Goal: Task Accomplishment & Management: Use online tool/utility

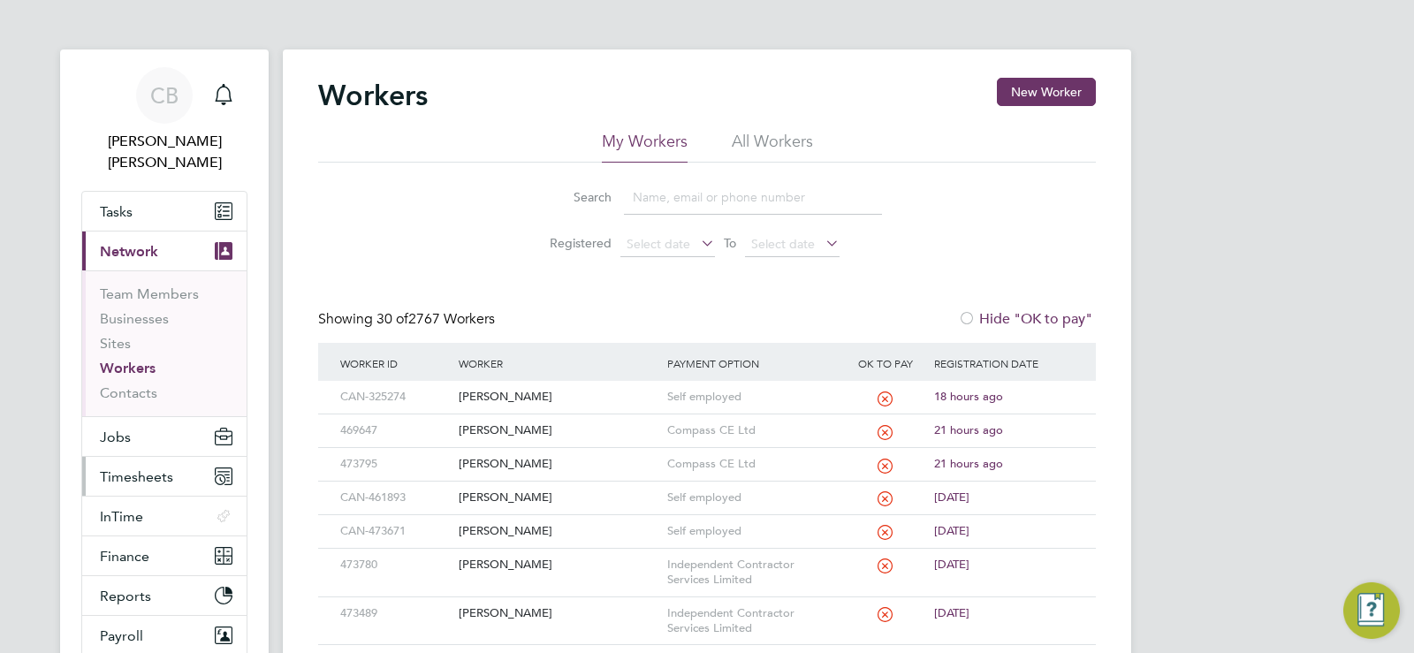
click at [139, 468] on span "Timesheets" at bounding box center [136, 476] width 73 height 17
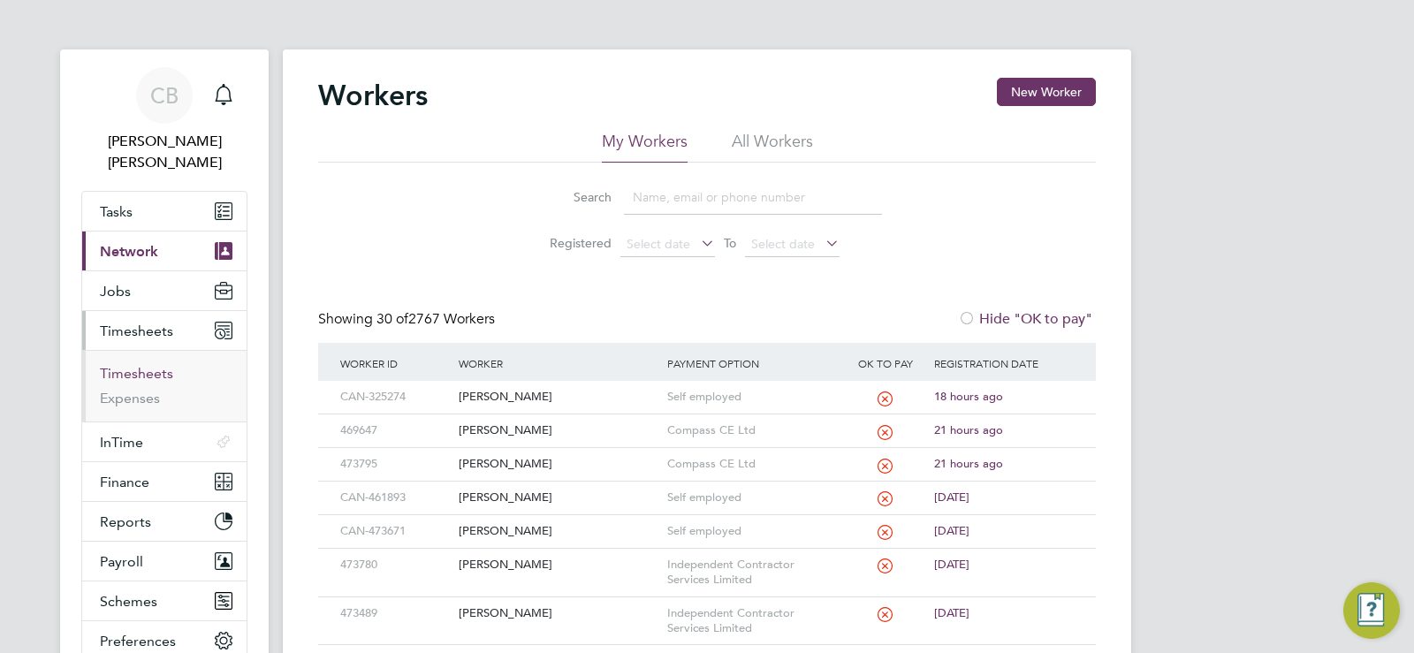
click at [151, 365] on link "Timesheets" at bounding box center [136, 373] width 73 height 17
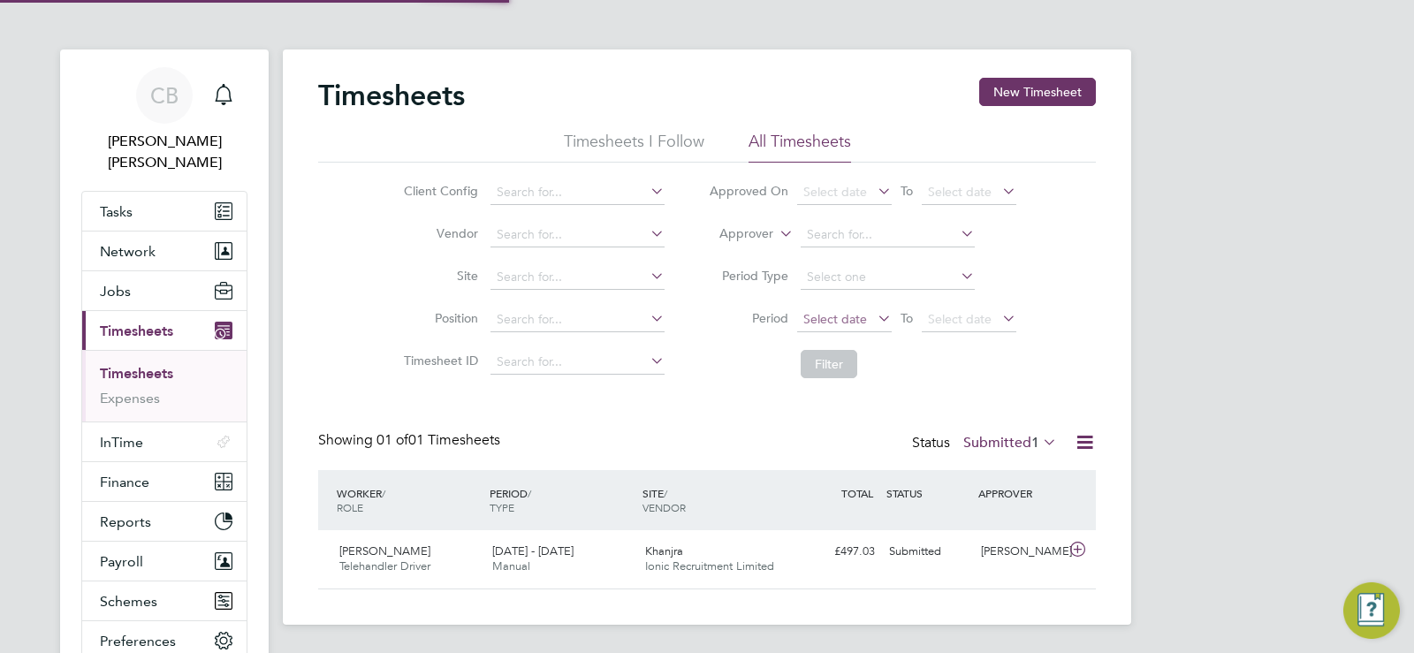
scroll to position [45, 154]
click at [834, 324] on span "Select date" at bounding box center [835, 319] width 64 height 16
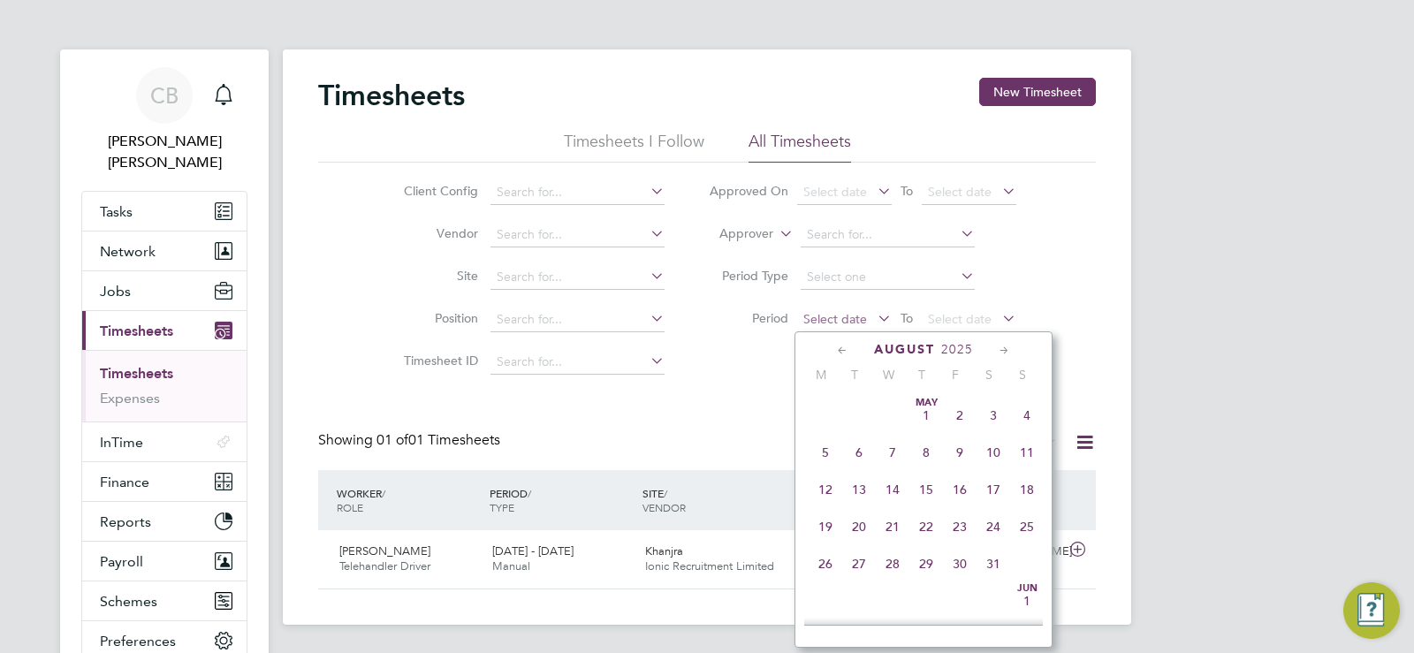
scroll to position [688, 0]
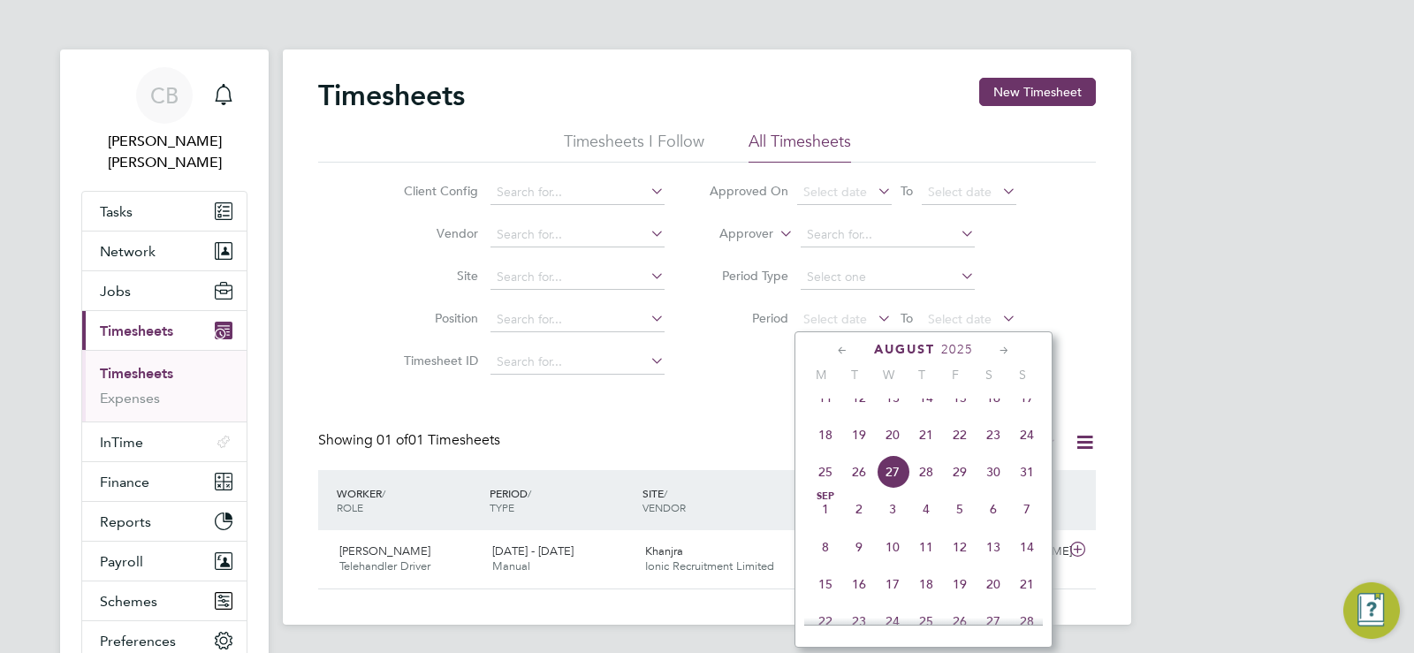
click at [821, 449] on span "18" at bounding box center [825, 435] width 34 height 34
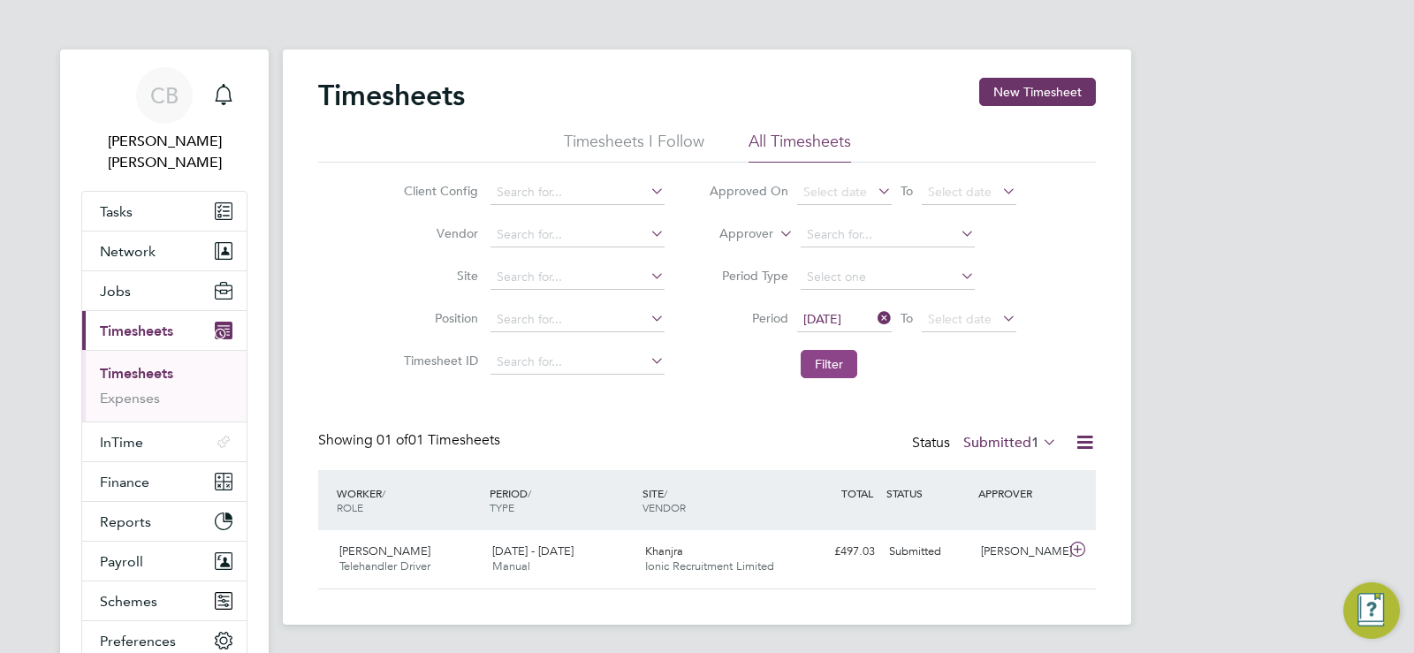
click at [836, 360] on button "Filter" at bounding box center [828, 364] width 57 height 28
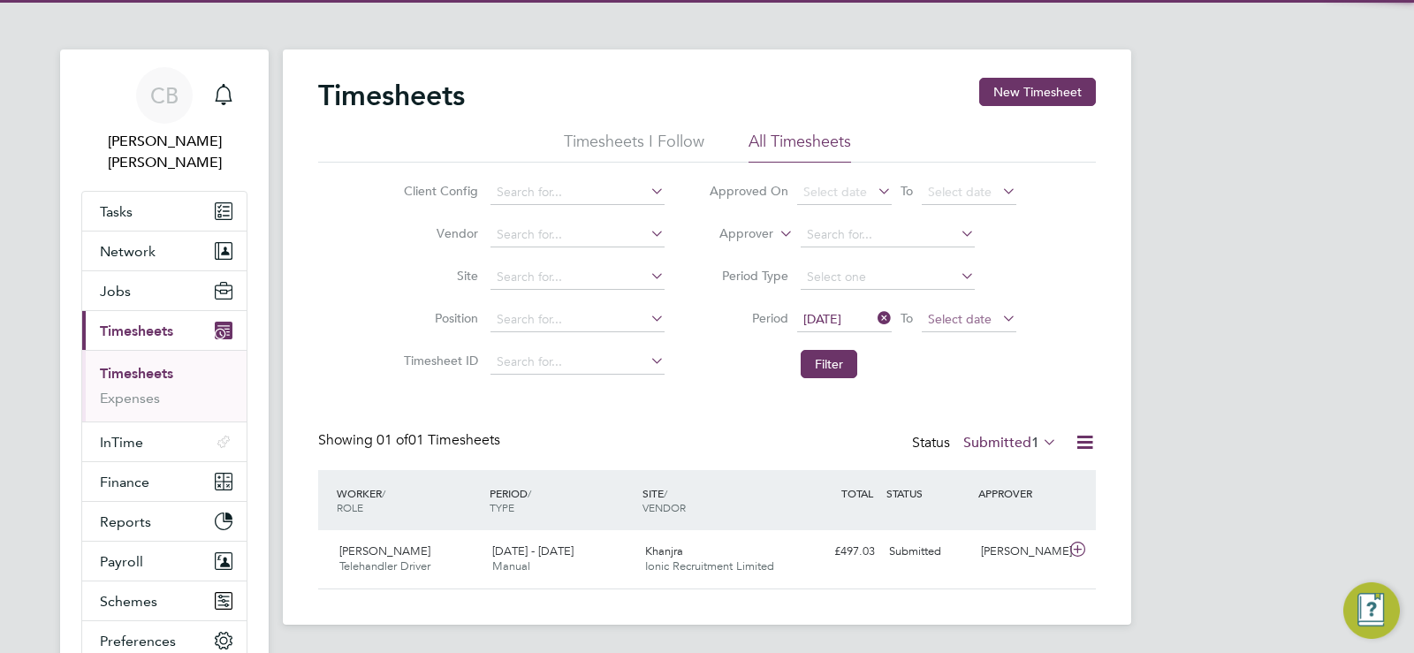
click at [967, 322] on span "Select date" at bounding box center [960, 319] width 64 height 16
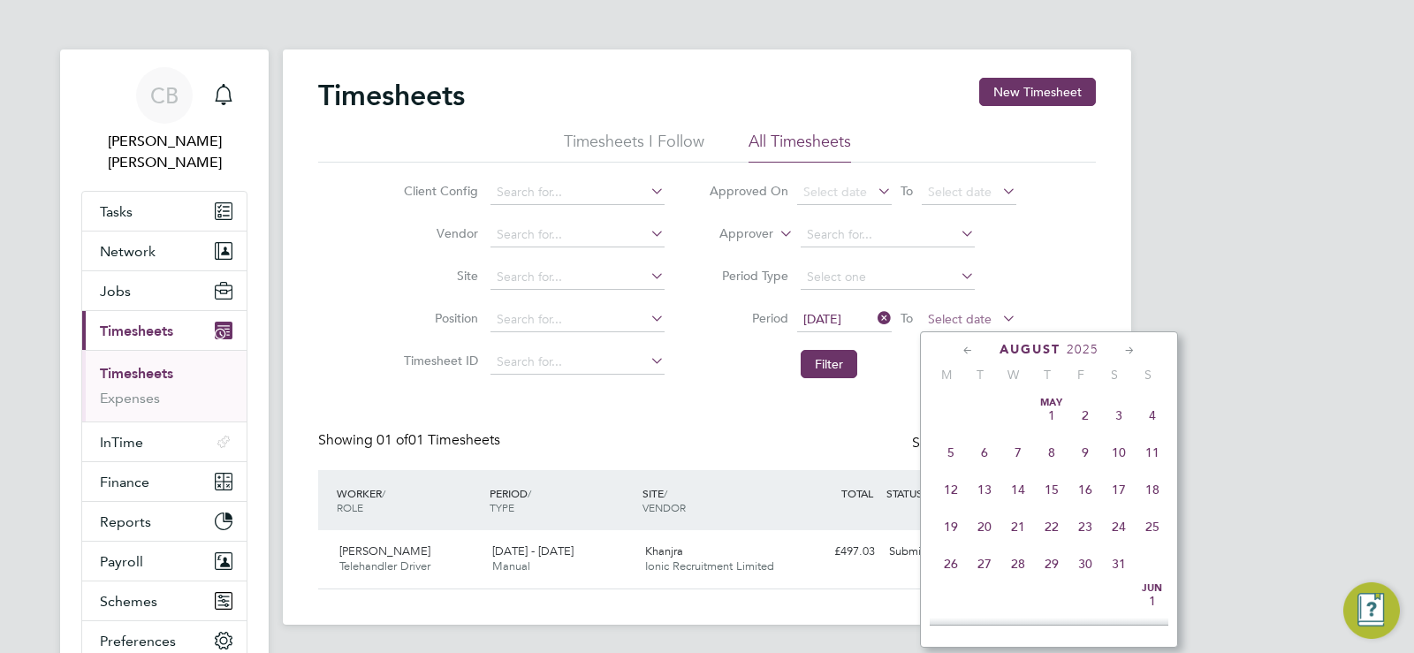
scroll to position [688, 0]
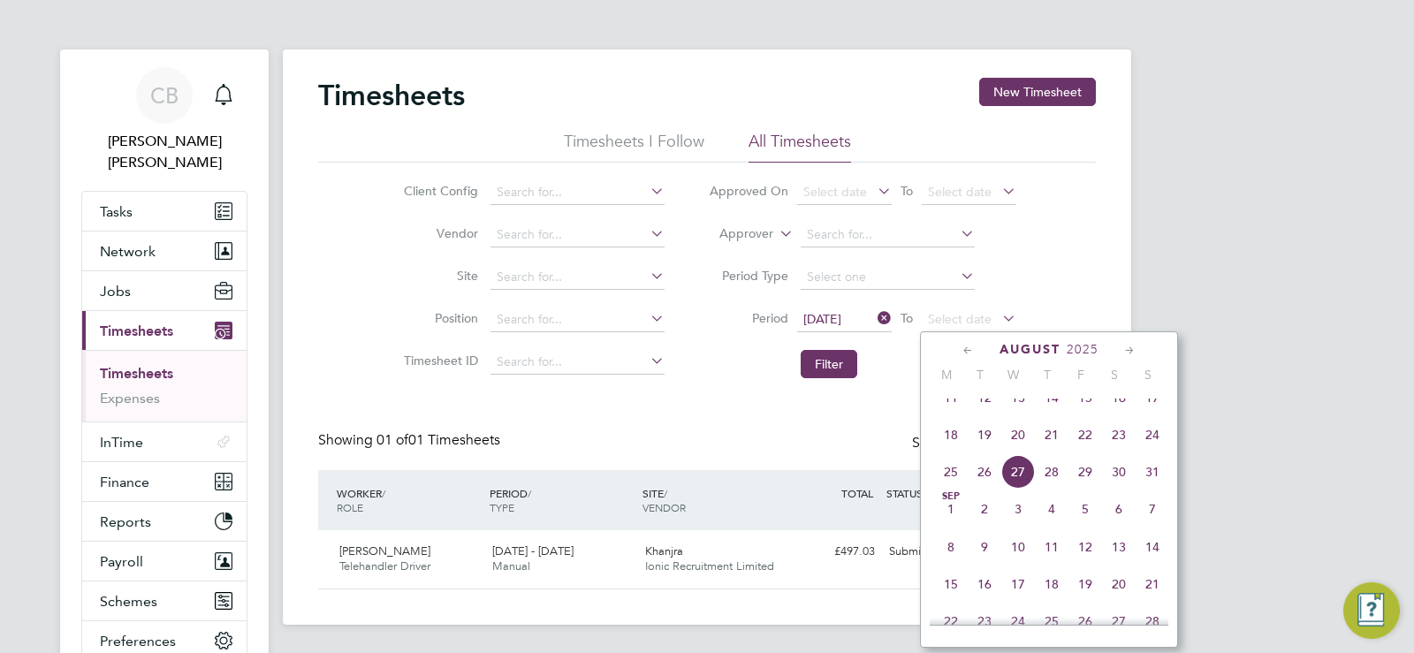
click at [1142, 451] on span "24" at bounding box center [1152, 435] width 34 height 34
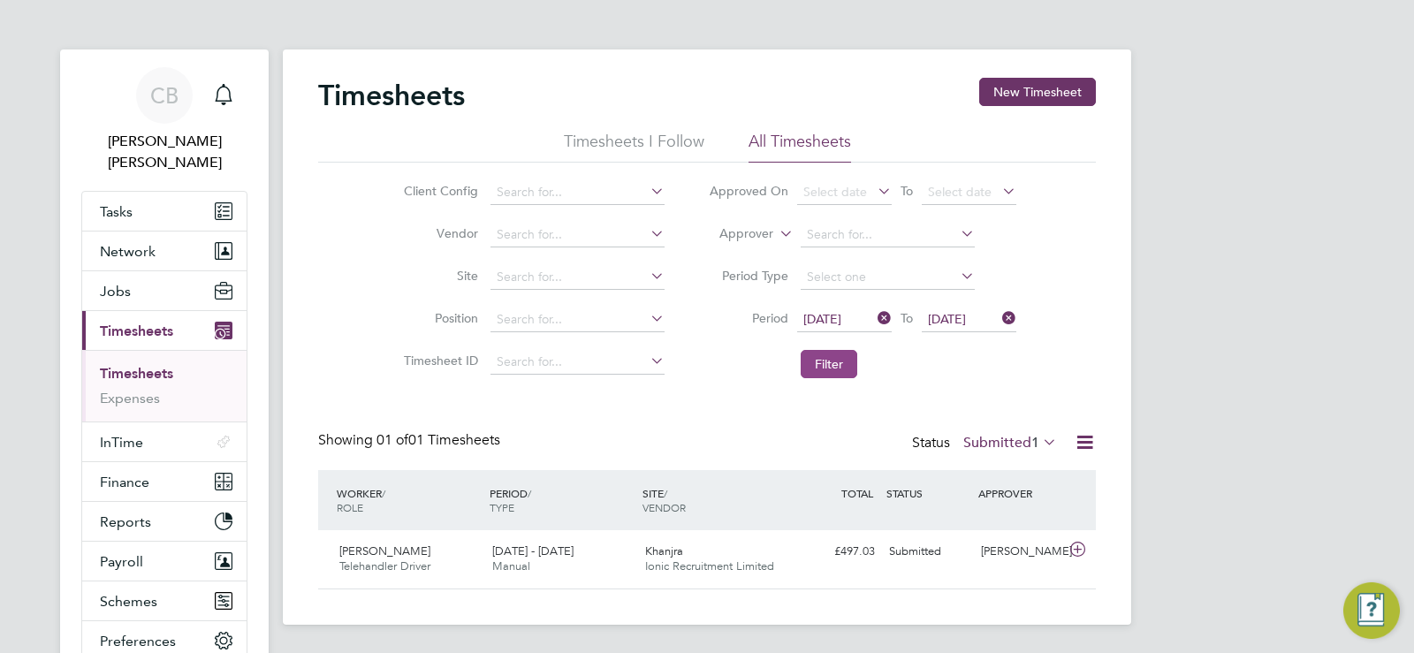
click at [829, 361] on button "Filter" at bounding box center [828, 364] width 57 height 28
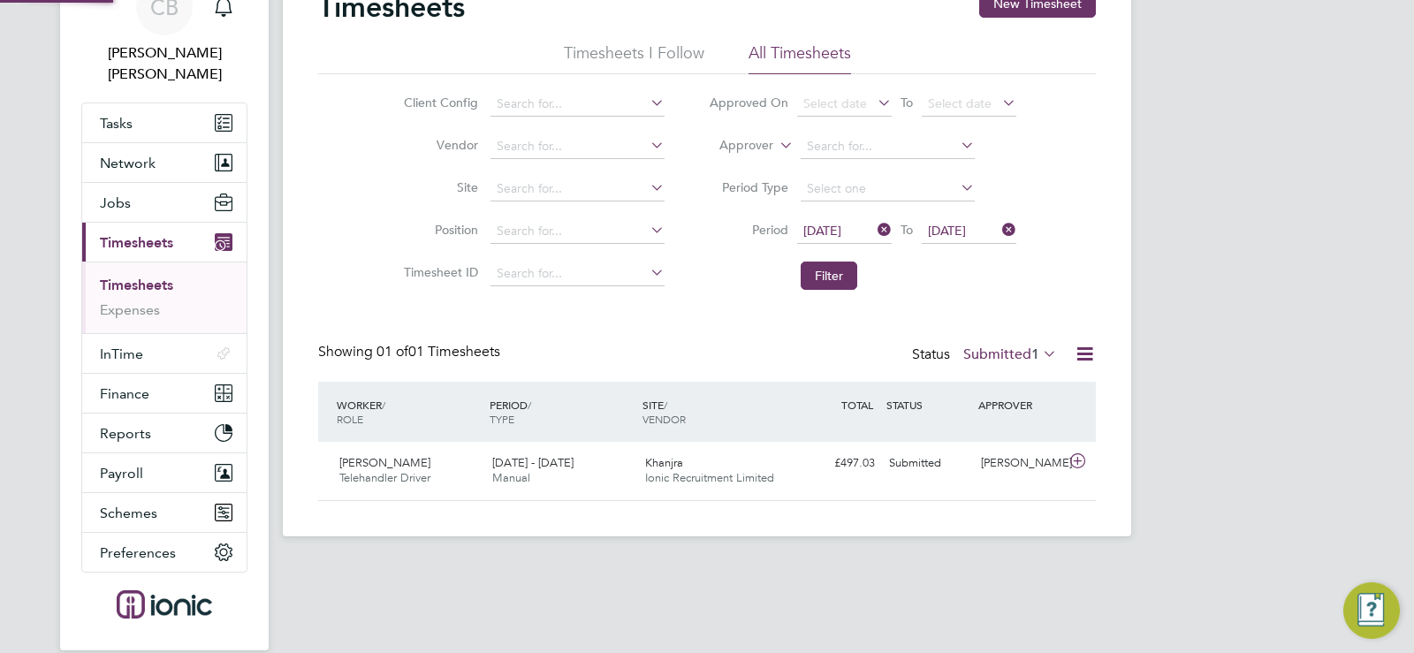
scroll to position [140, 0]
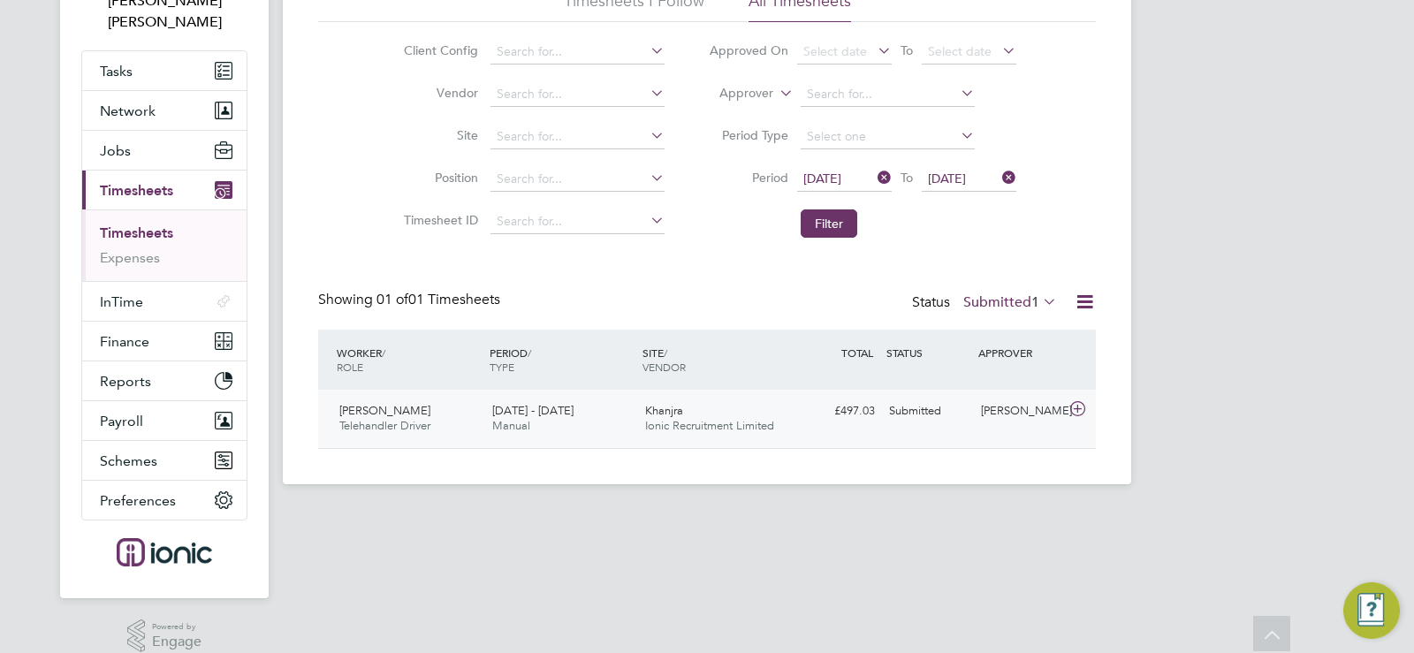
click at [694, 411] on div "Khanjra Ionic Recruitment Limited" at bounding box center [714, 419] width 153 height 44
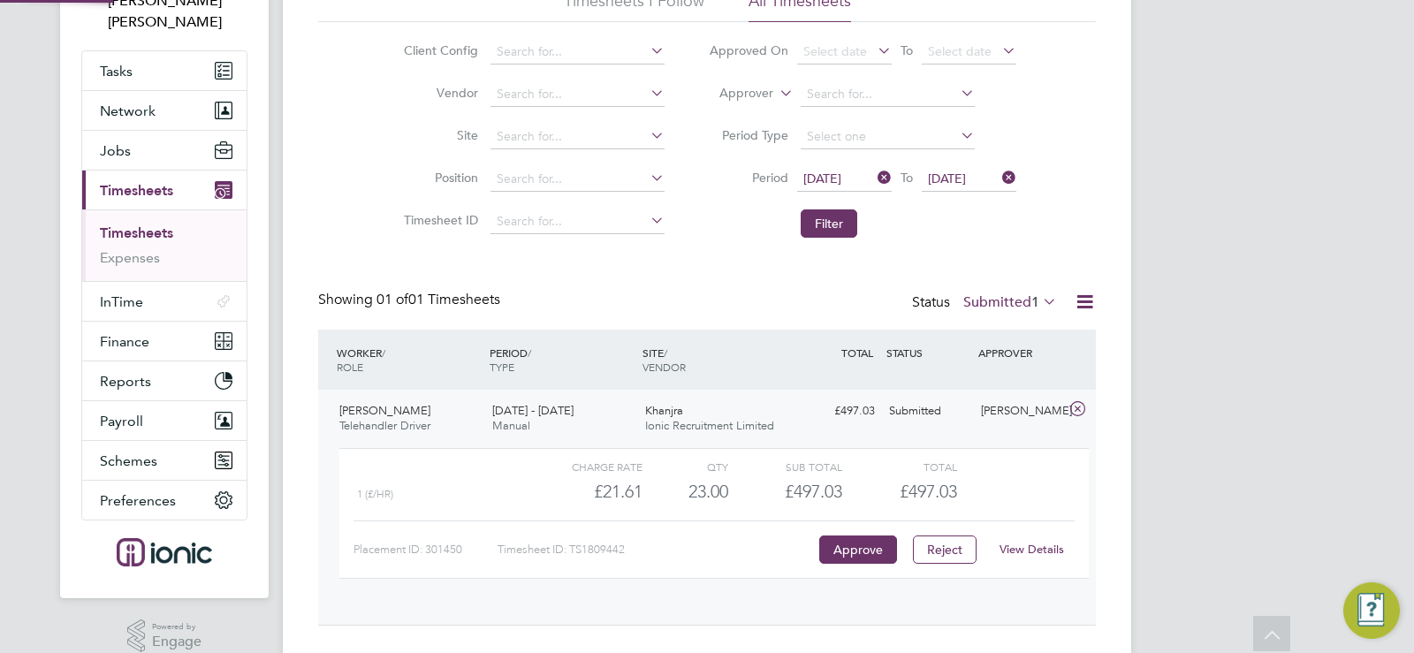
scroll to position [30, 172]
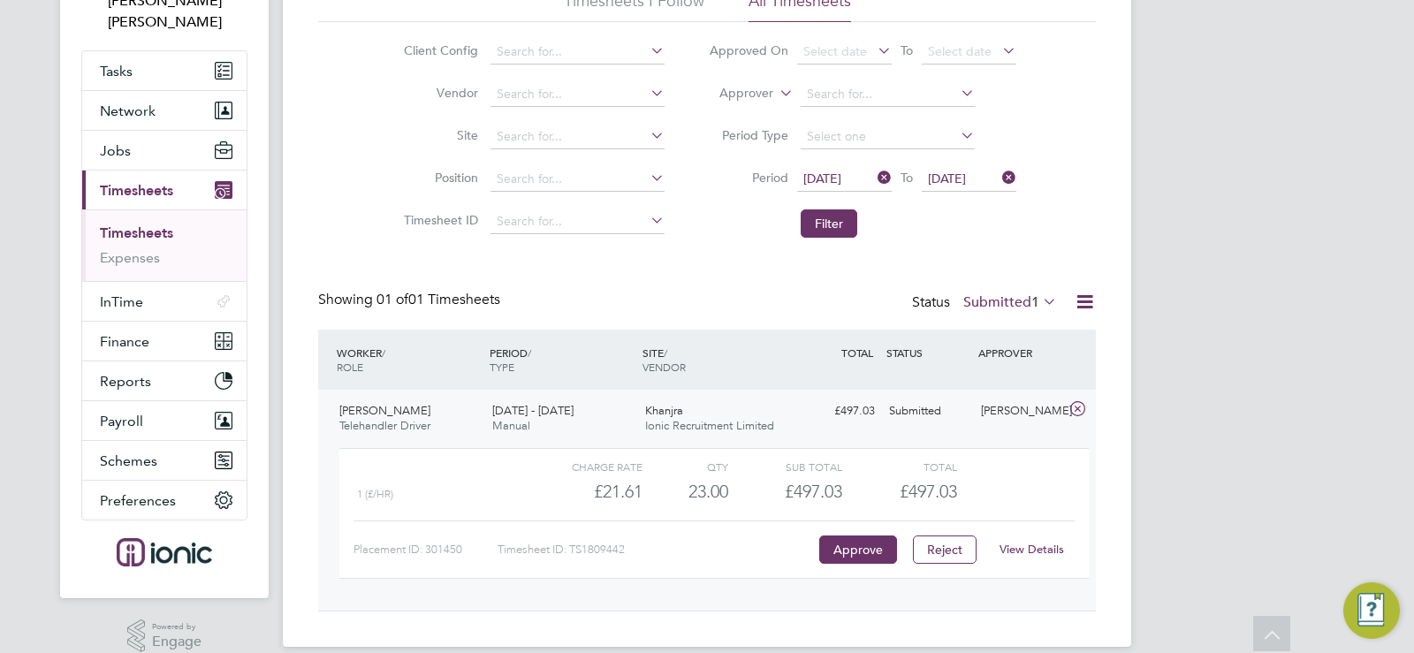
click at [712, 412] on div "Khanjra Ionic Recruitment Limited" at bounding box center [714, 419] width 153 height 44
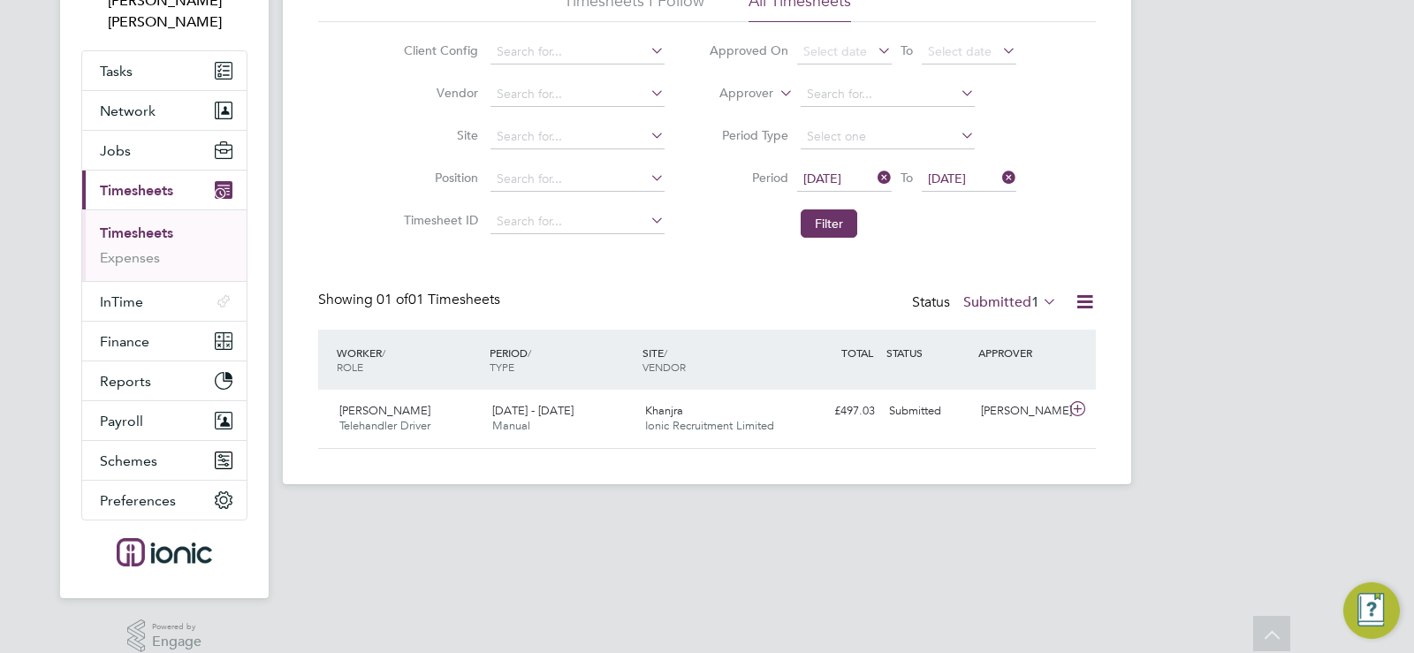
click at [1019, 307] on label "Submitted 1" at bounding box center [1010, 302] width 94 height 18
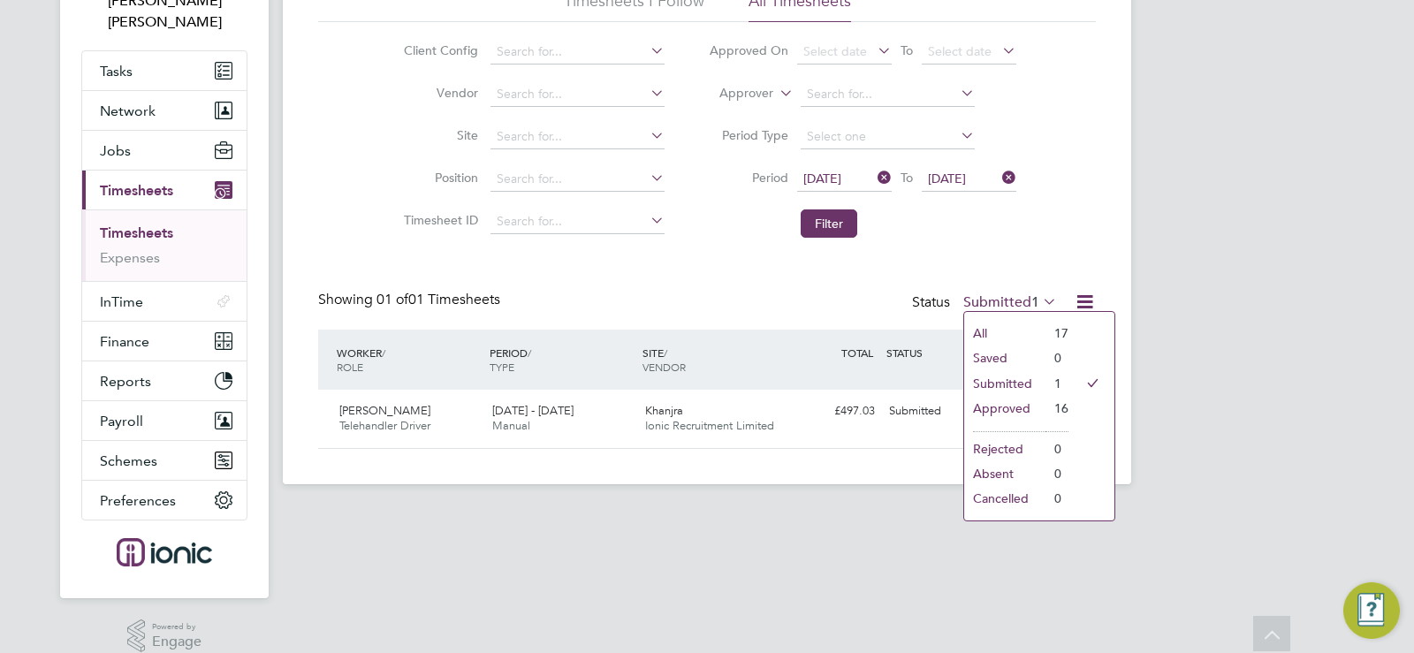
click at [1000, 406] on li "Approved" at bounding box center [1004, 408] width 81 height 25
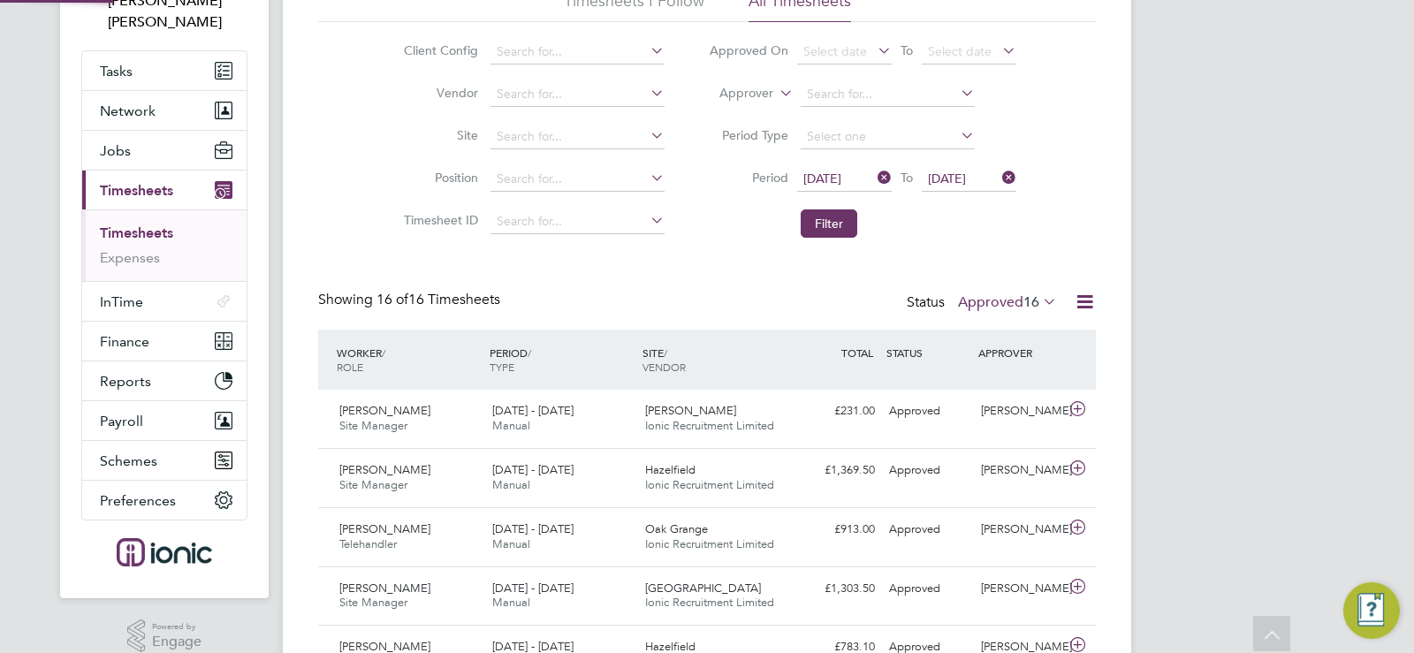
scroll to position [0, 0]
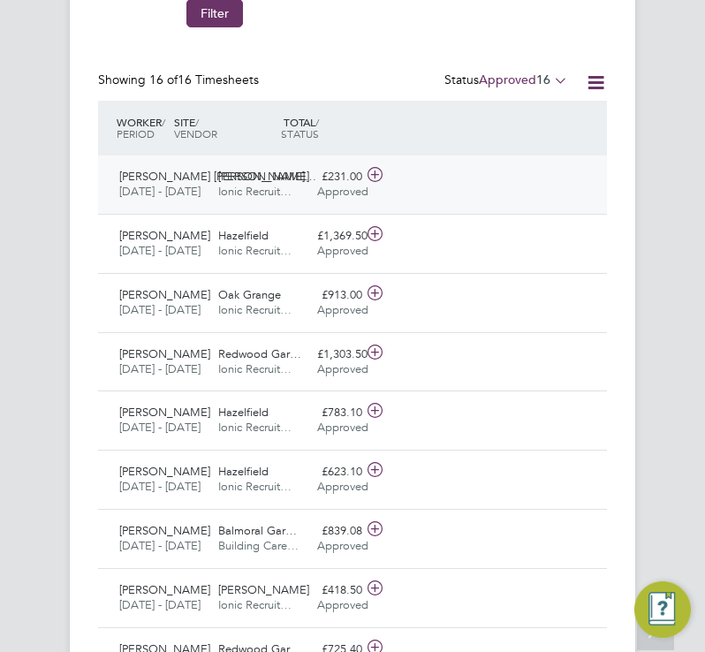
click at [269, 185] on span "Ionic Recruit…" at bounding box center [254, 191] width 73 height 15
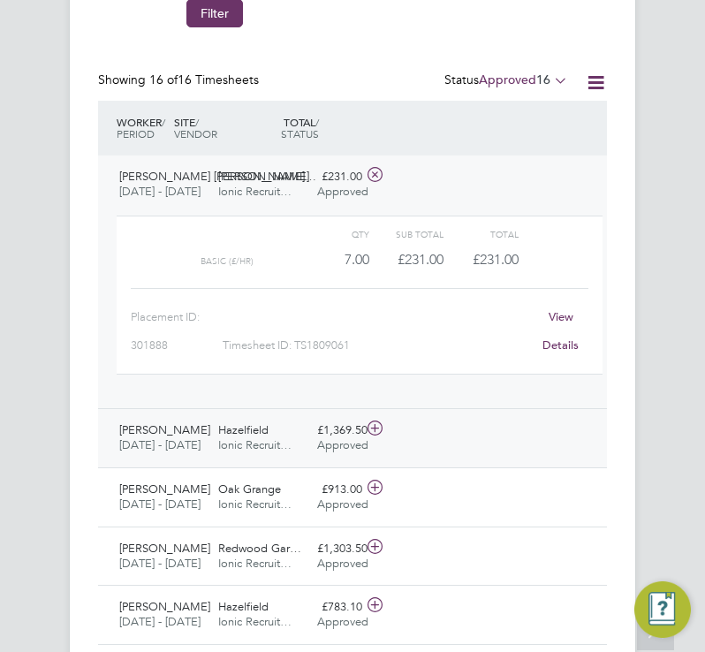
click at [250, 452] on span "Ionic Recruit…" at bounding box center [254, 444] width 73 height 15
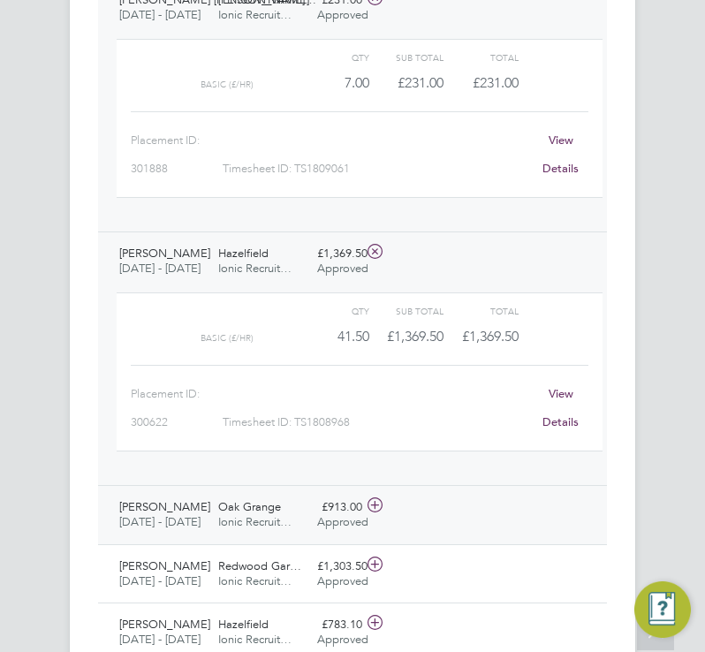
click at [239, 529] on span "Ionic Recruit…" at bounding box center [254, 521] width 73 height 15
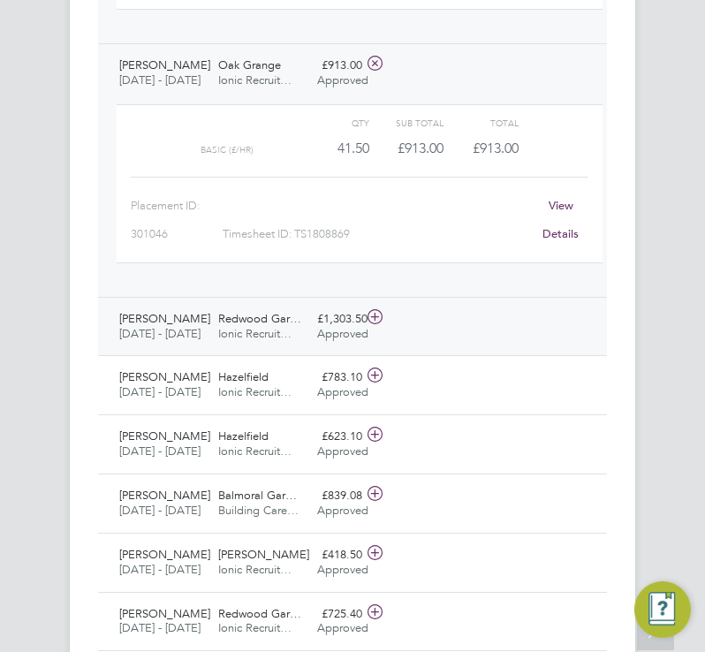
click at [197, 349] on div "[PERSON_NAME] Site Manager [DATE] - [DATE]" at bounding box center [161, 327] width 99 height 44
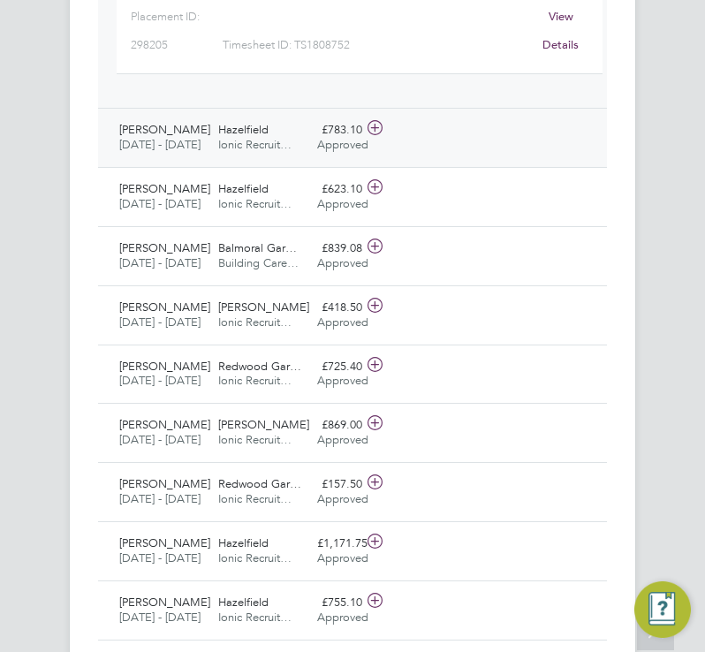
click at [264, 152] on span "Ionic Recruit…" at bounding box center [254, 144] width 73 height 15
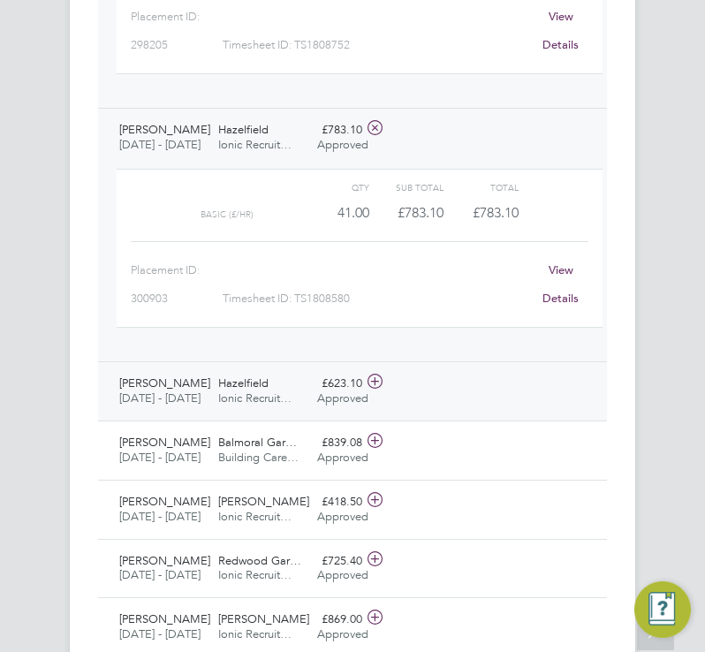
click at [233, 391] on span "Hazelfield" at bounding box center [243, 382] width 50 height 15
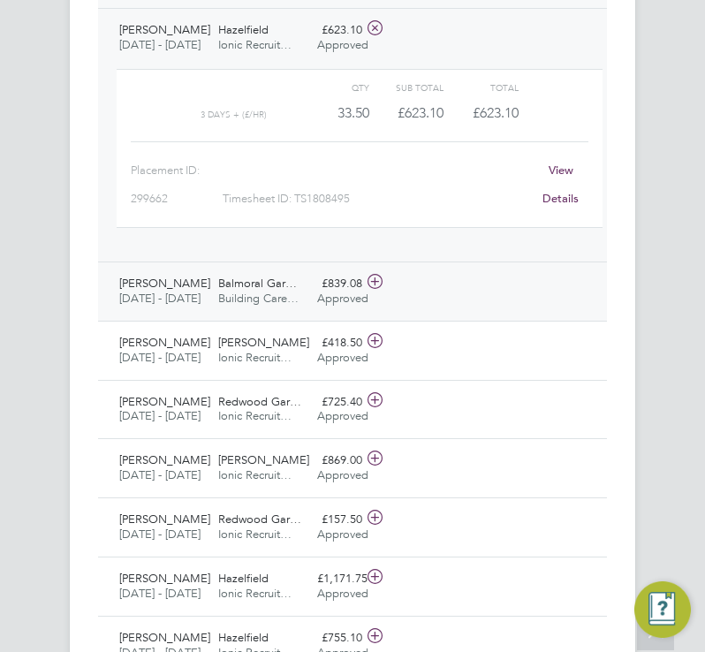
click at [202, 307] on span "[DATE] - [DATE]" at bounding box center [161, 299] width 85 height 15
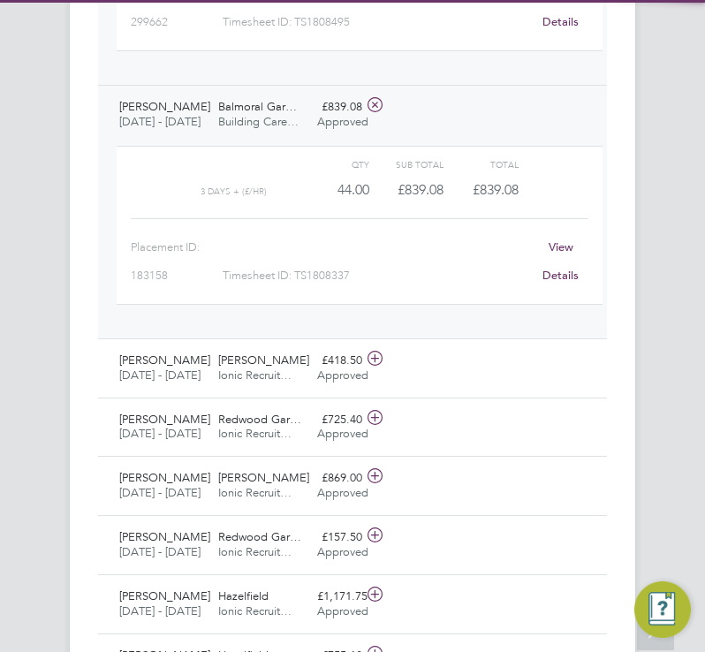
scroll to position [2173, 0]
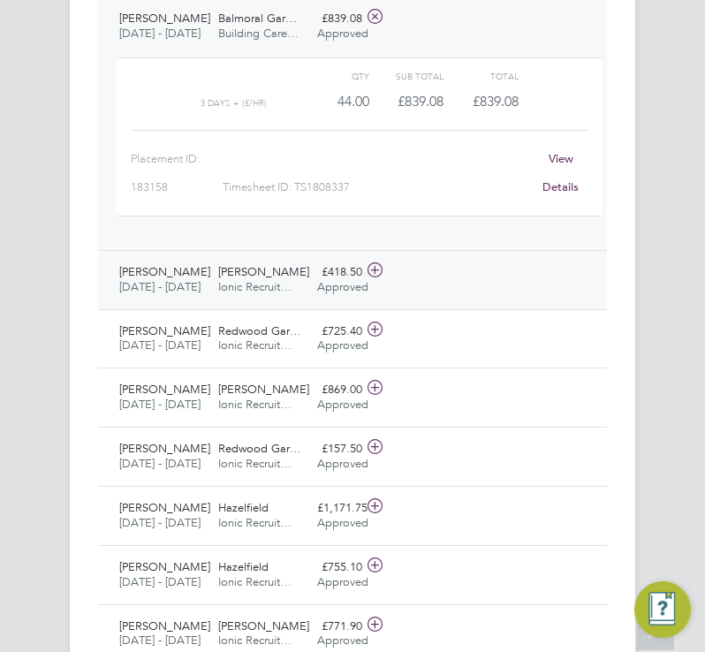
click at [225, 279] on span "[PERSON_NAME]" at bounding box center [263, 271] width 91 height 15
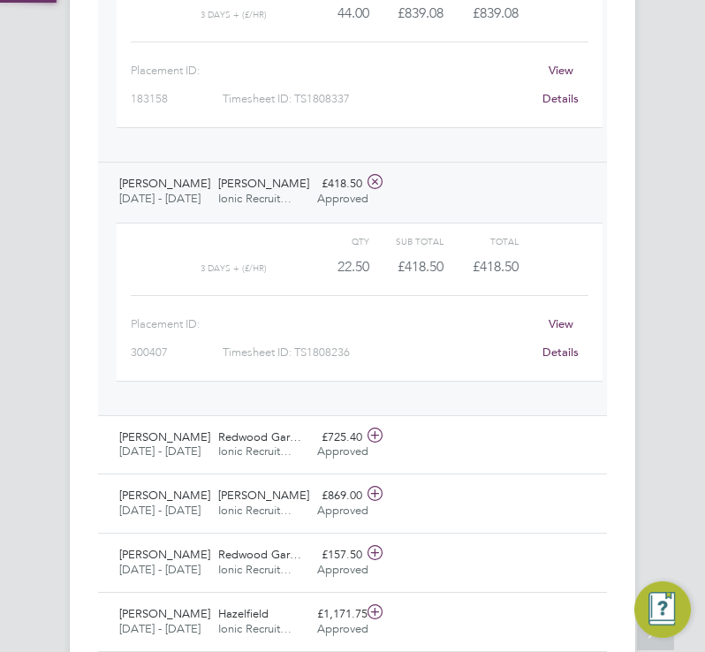
scroll to position [2349, 0]
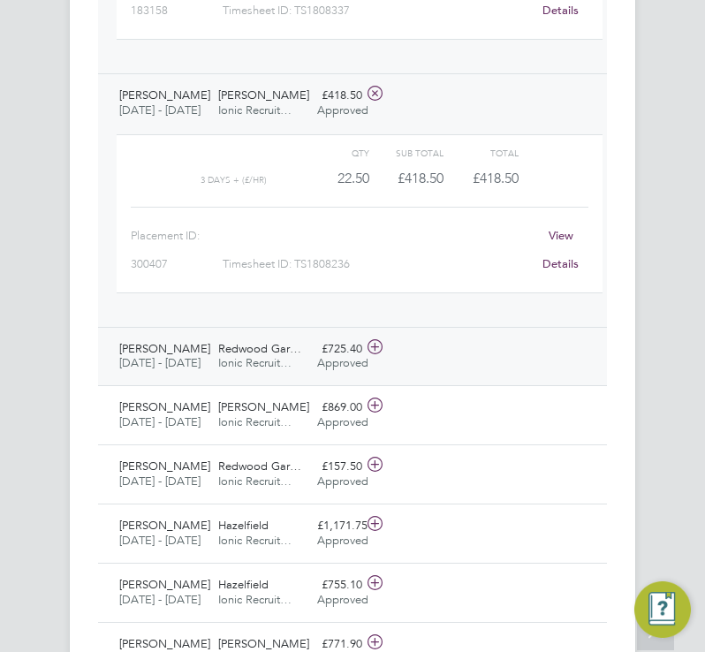
click at [275, 356] on span "Redwood Gar…" at bounding box center [259, 348] width 83 height 15
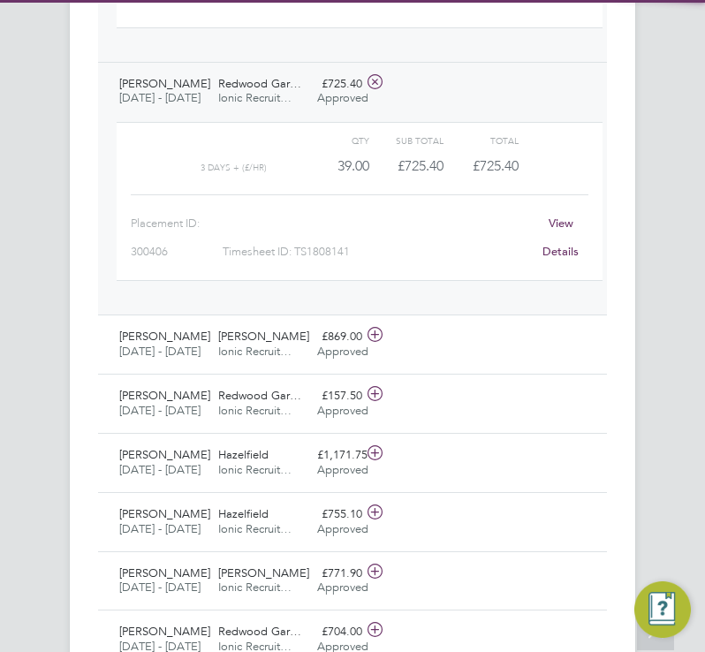
scroll to position [2703, 0]
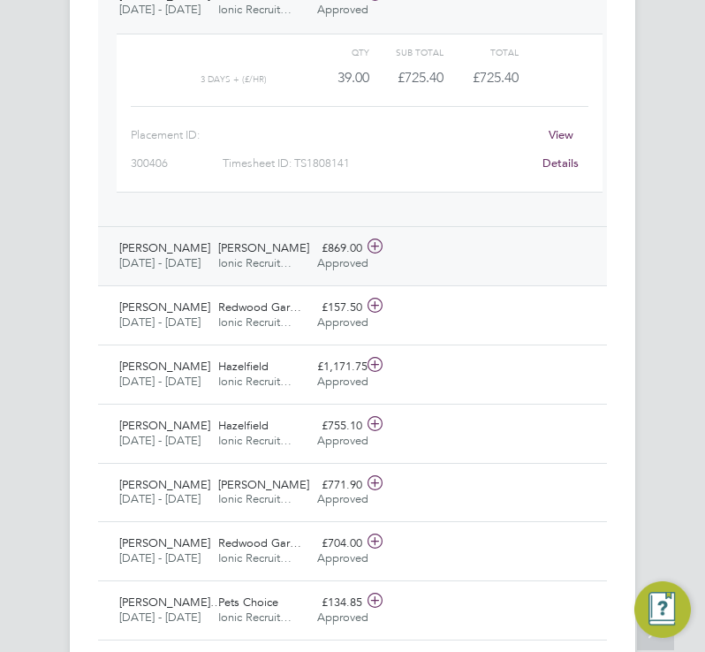
click at [283, 270] on span "Ionic Recruit…" at bounding box center [254, 262] width 73 height 15
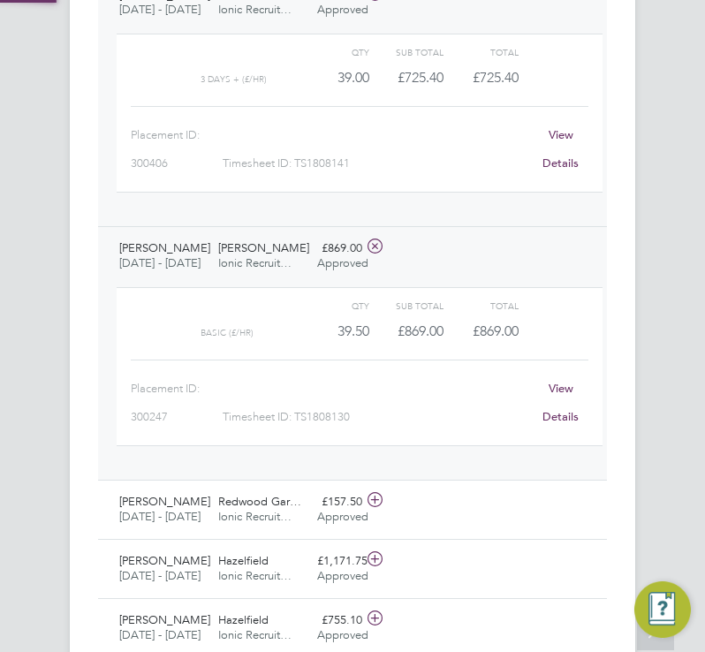
scroll to position [2879, 0]
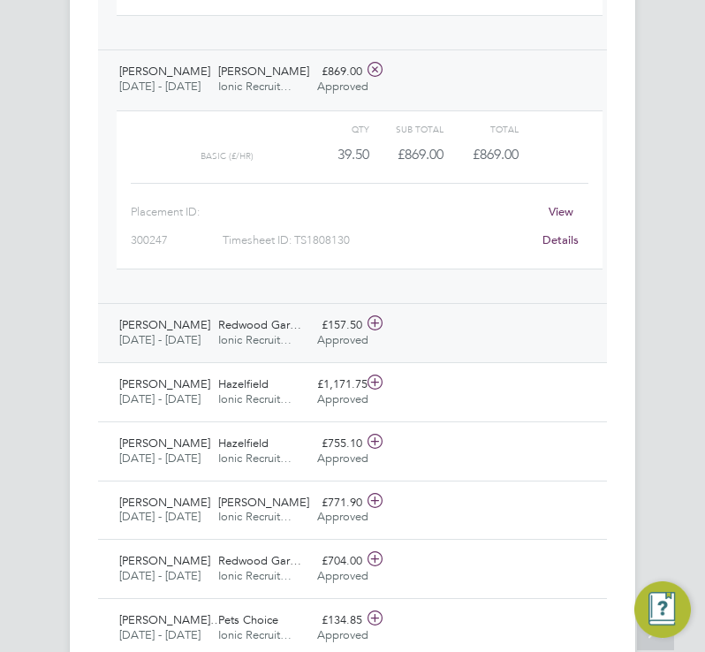
click at [270, 332] on span "Redwood Gar…" at bounding box center [259, 324] width 83 height 15
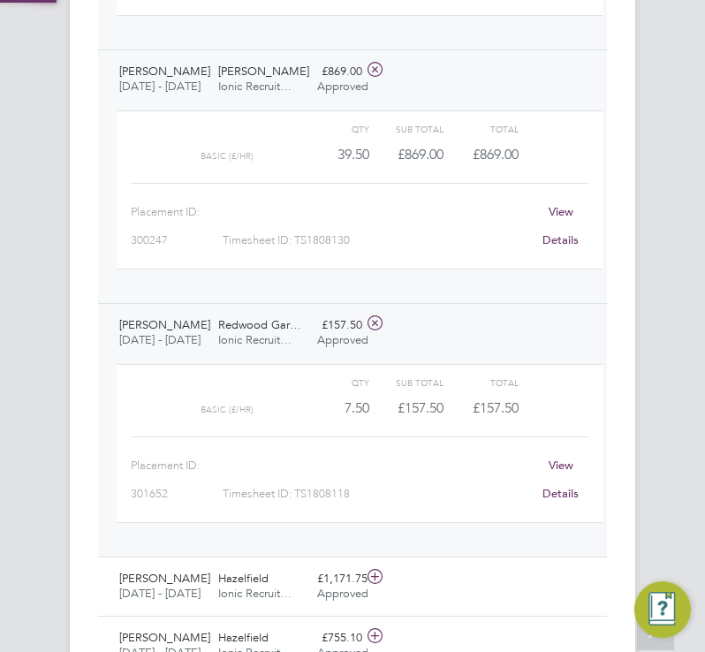
scroll to position [3144, 0]
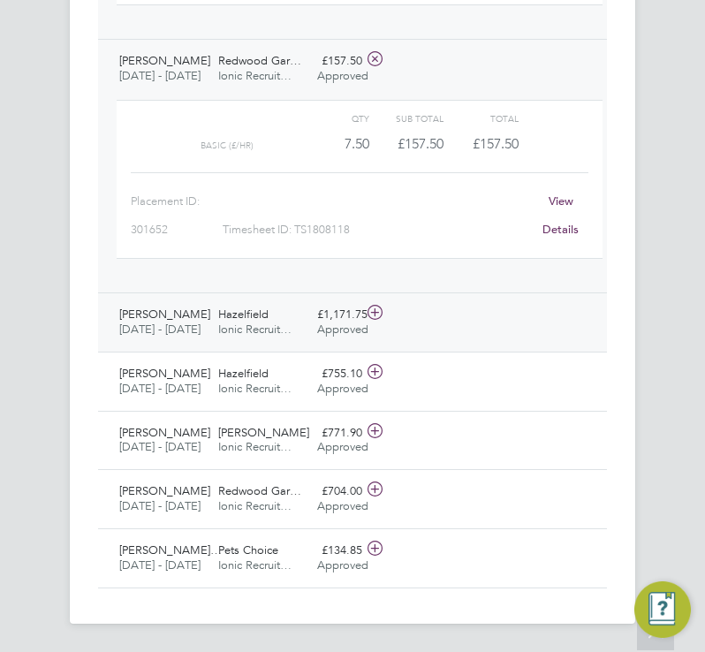
click at [244, 322] on span "Hazelfield" at bounding box center [243, 314] width 50 height 15
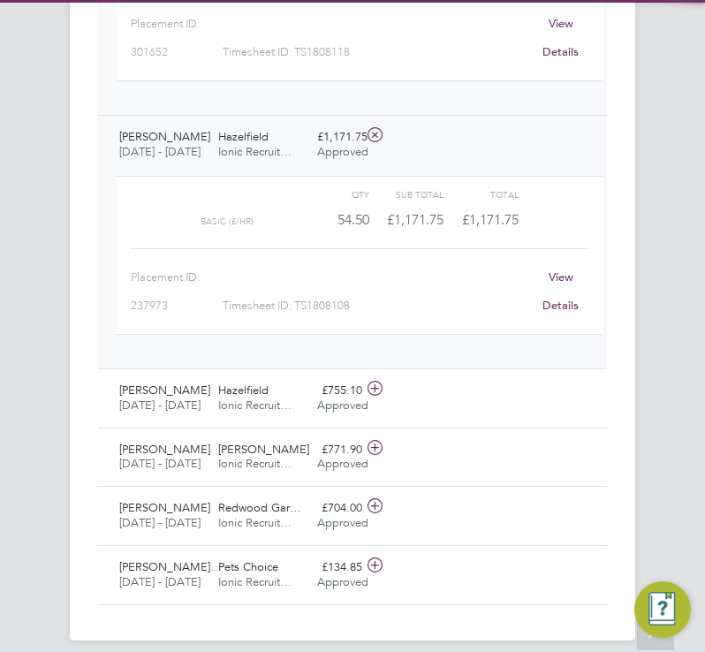
scroll to position [3409, 0]
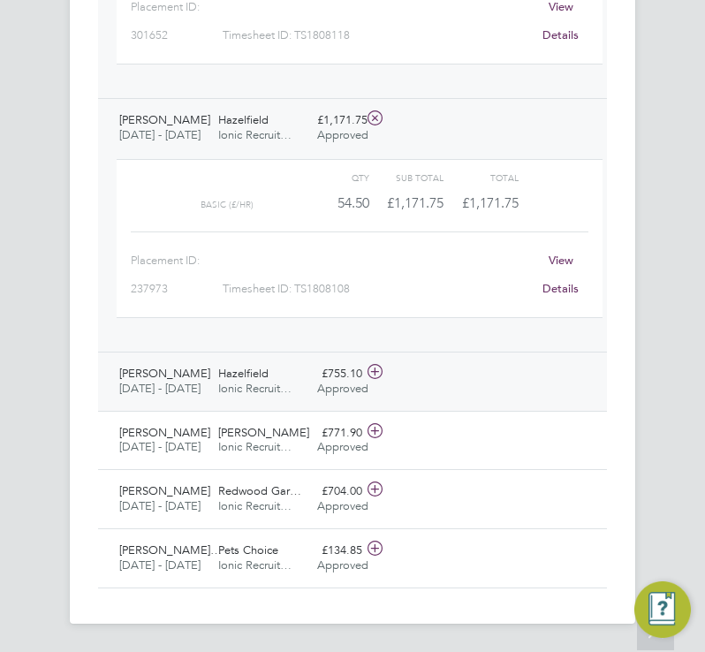
drag, startPoint x: 209, startPoint y: 482, endPoint x: 218, endPoint y: 481, distance: 9.9
click at [209, 404] on div "[PERSON_NAME] Vehicle Banksman [DATE] - [DATE]" at bounding box center [161, 382] width 99 height 44
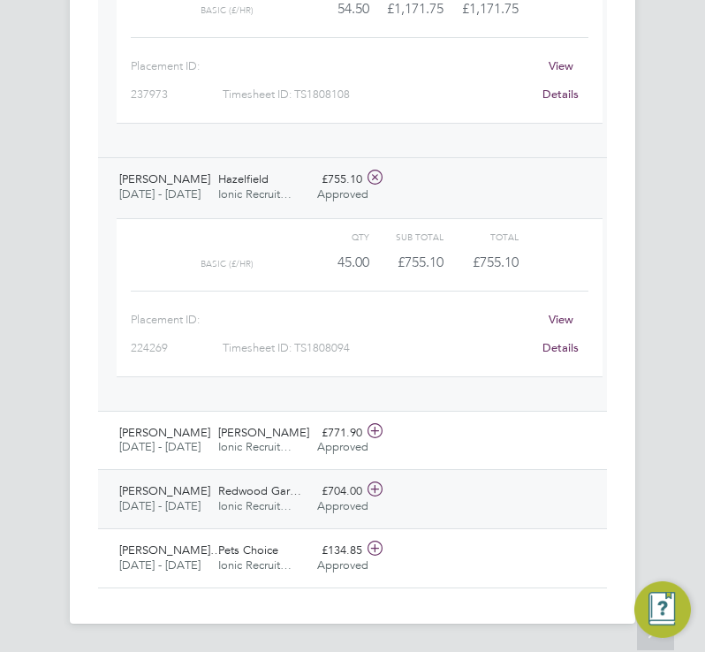
scroll to position [3765, 0]
click at [193, 440] on span "[DATE] - [DATE]" at bounding box center [161, 447] width 85 height 15
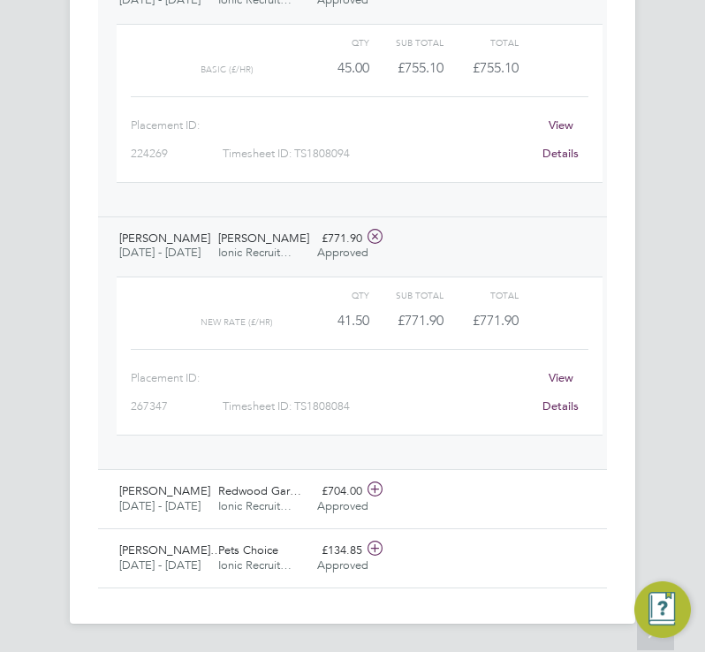
scroll to position [3941, 0]
click at [215, 488] on div "Redwood Gar… Ionic Recruit…" at bounding box center [260, 499] width 99 height 44
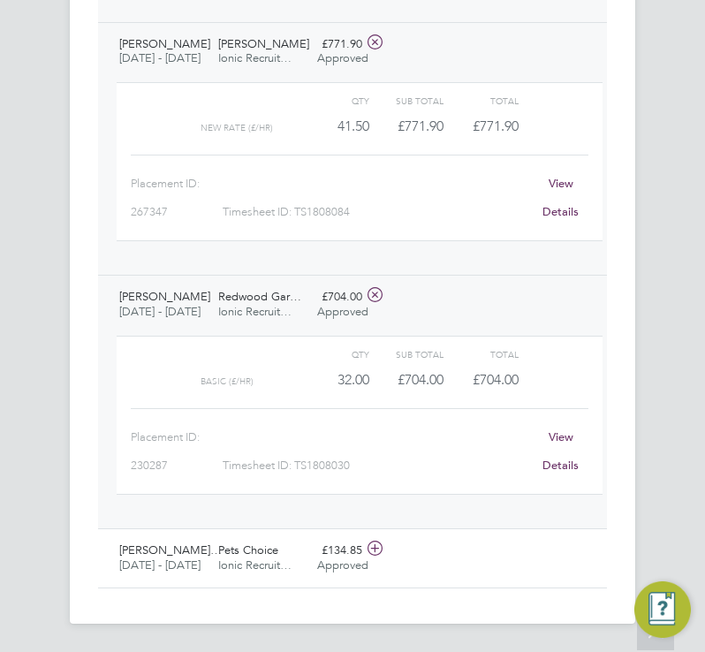
scroll to position [4153, 0]
click at [262, 557] on span "Ionic Recruit…" at bounding box center [254, 564] width 73 height 15
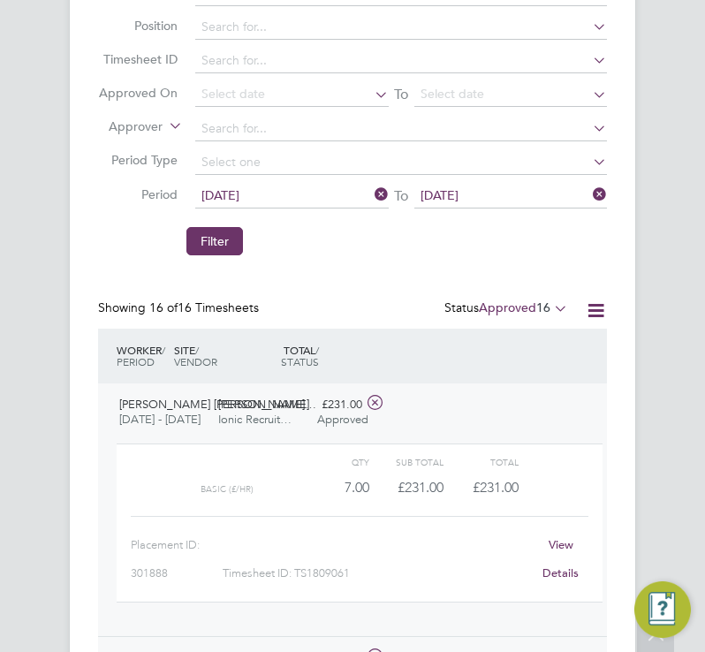
scroll to position [0, 0]
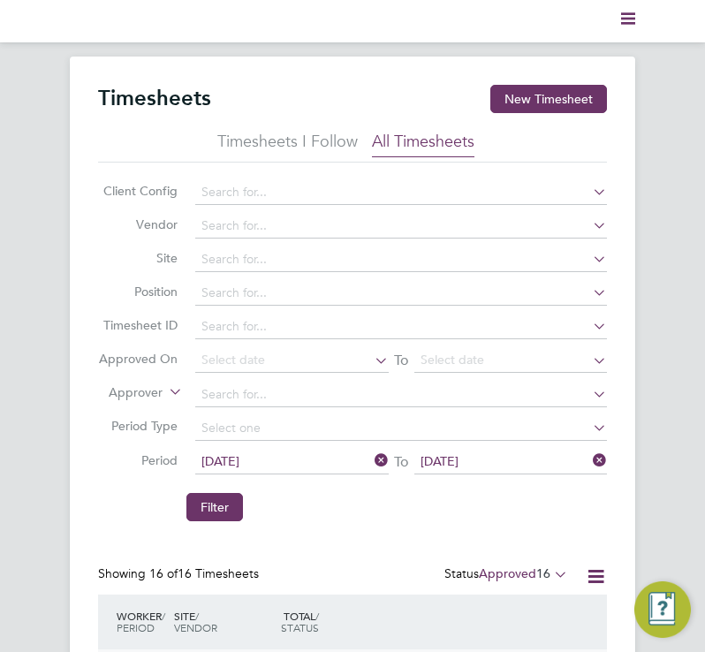
click at [491, 569] on label "Approved 16" at bounding box center [523, 573] width 89 height 16
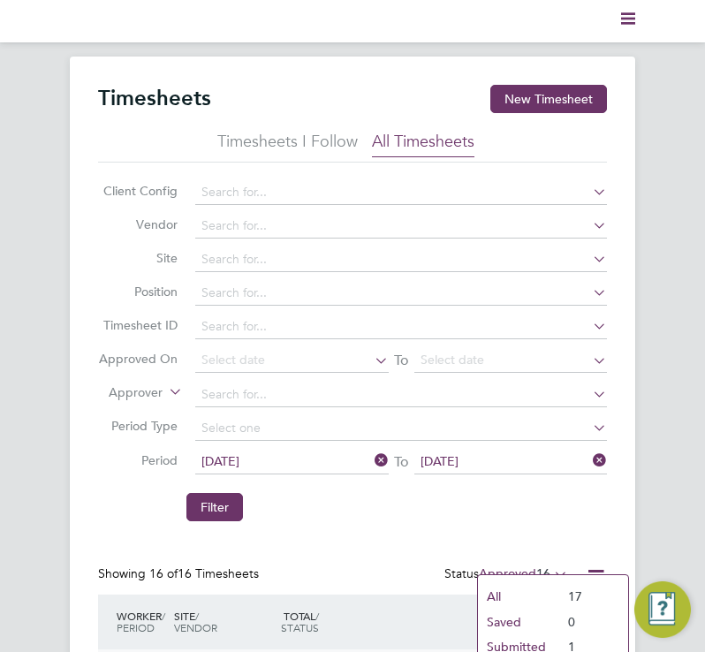
click at [503, 639] on li "Submitted" at bounding box center [518, 646] width 81 height 25
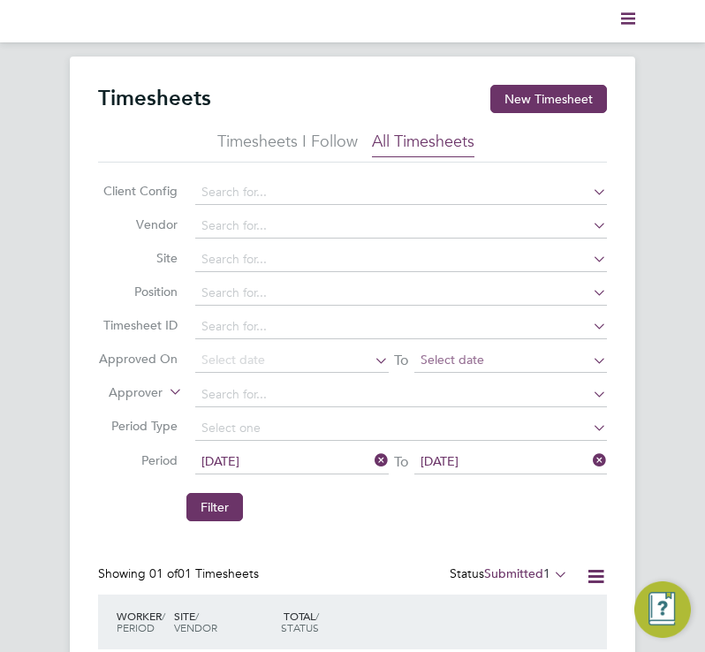
scroll to position [45, 100]
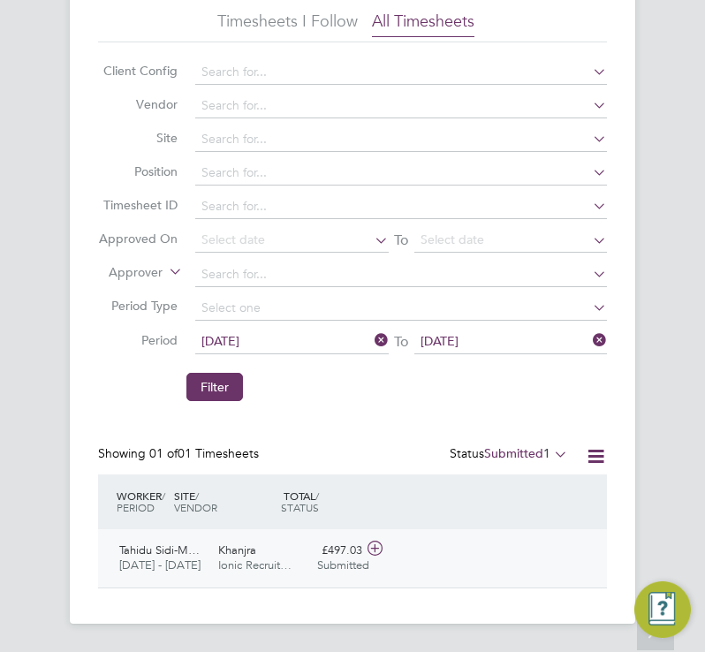
click at [256, 542] on span "Khanjra" at bounding box center [237, 549] width 38 height 15
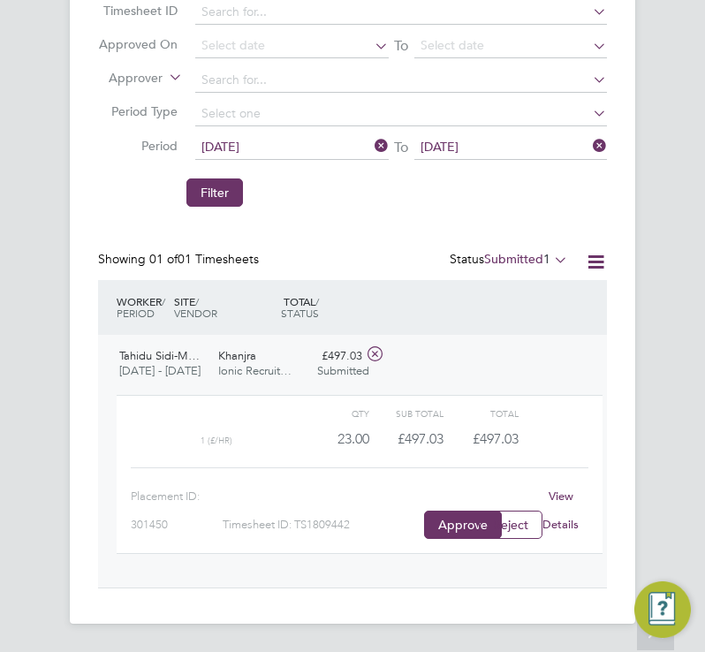
drag, startPoint x: 292, startPoint y: 363, endPoint x: 300, endPoint y: 359, distance: 9.1
click at [292, 363] on div "Khanjra Ionic Recruit…" at bounding box center [260, 364] width 99 height 44
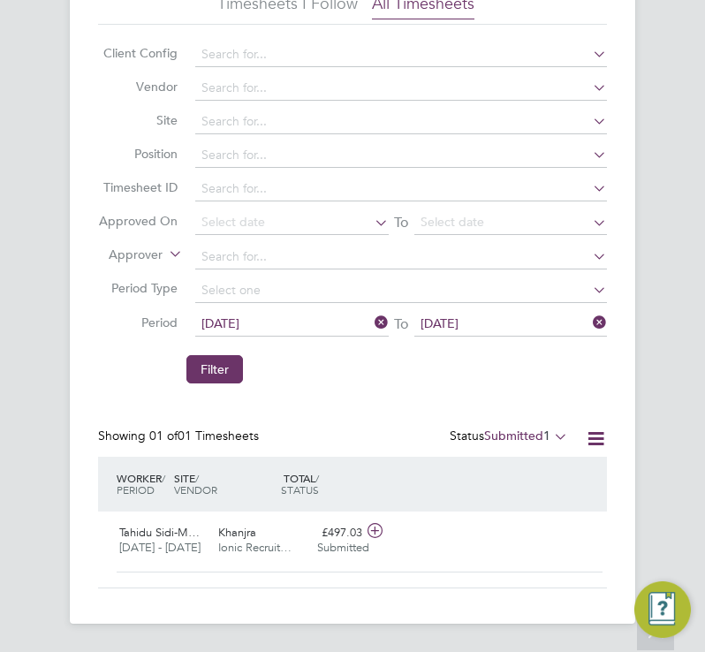
scroll to position [129, 0]
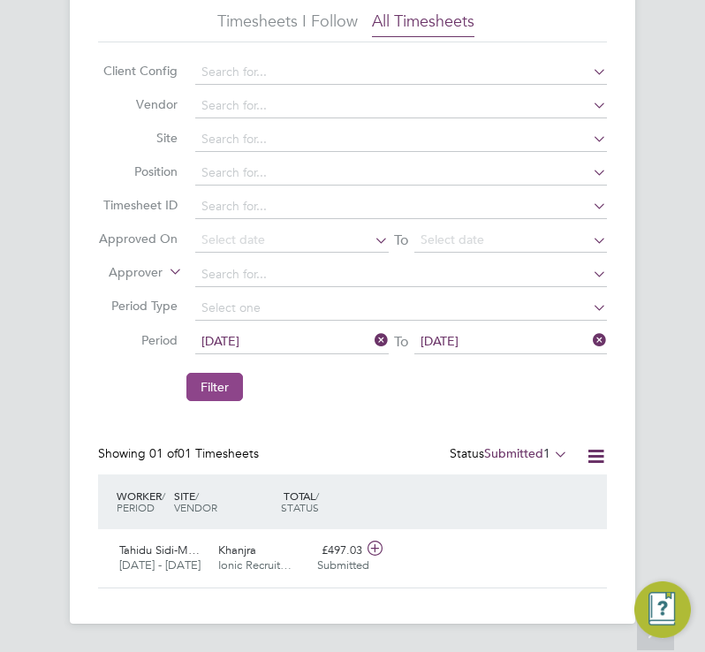
click at [224, 373] on button "Filter" at bounding box center [214, 387] width 57 height 28
click at [231, 373] on button "Filter" at bounding box center [214, 387] width 57 height 28
click at [226, 375] on button "Filter" at bounding box center [214, 387] width 57 height 28
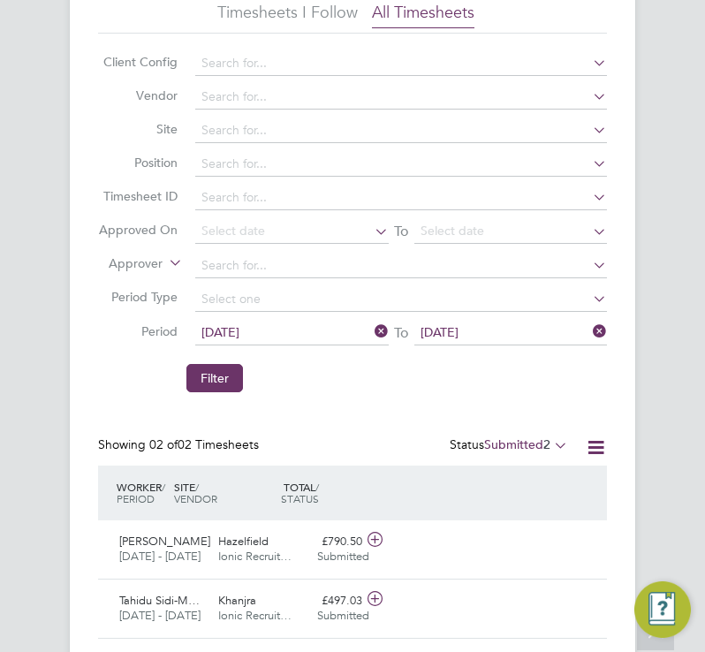
scroll to position [203, 0]
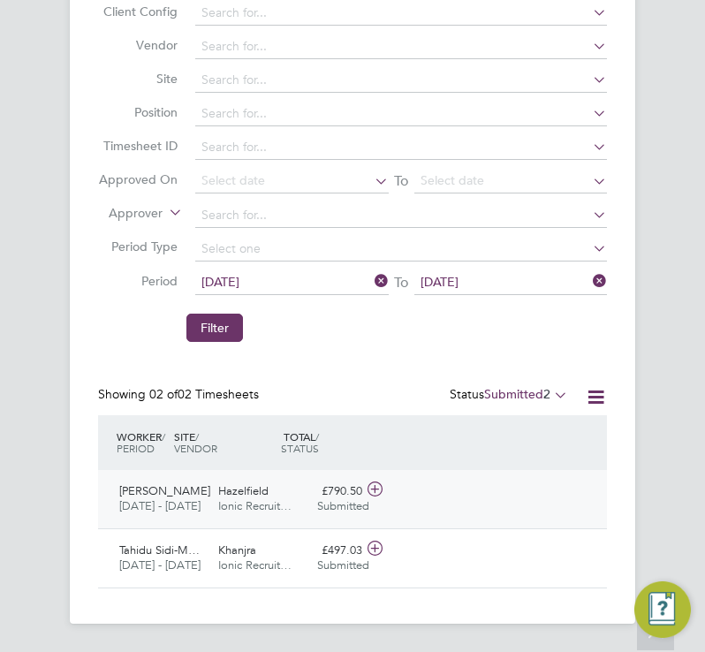
click at [254, 498] on span "Ionic Recruit…" at bounding box center [254, 505] width 73 height 15
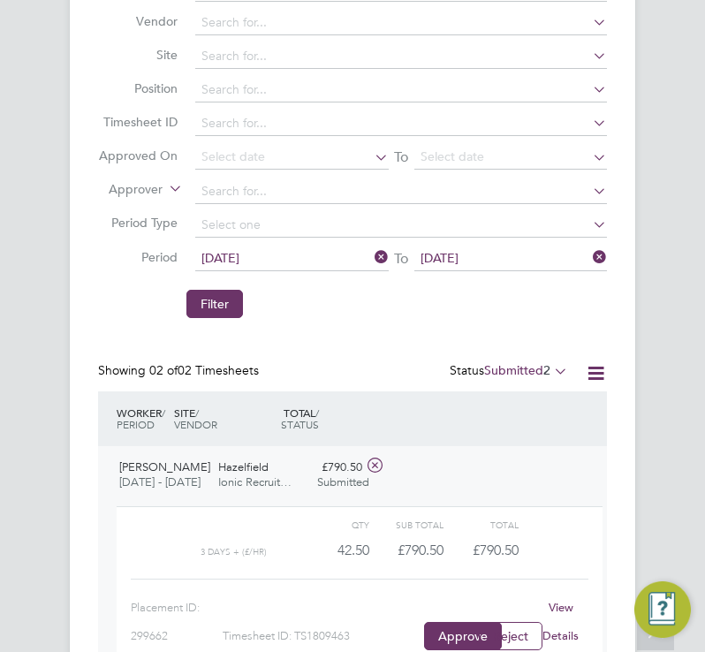
scroll to position [380, 0]
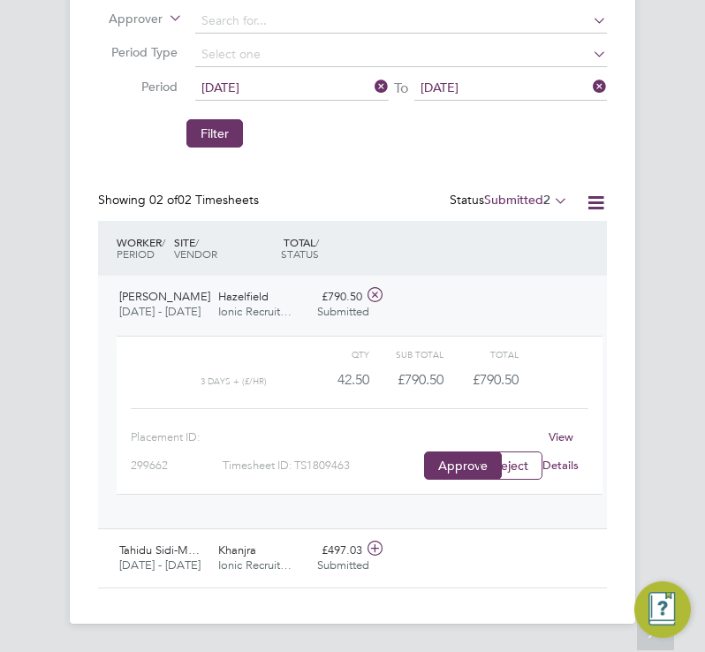
click at [277, 290] on div "Hazelfield Ionic Recruit…" at bounding box center [260, 305] width 99 height 44
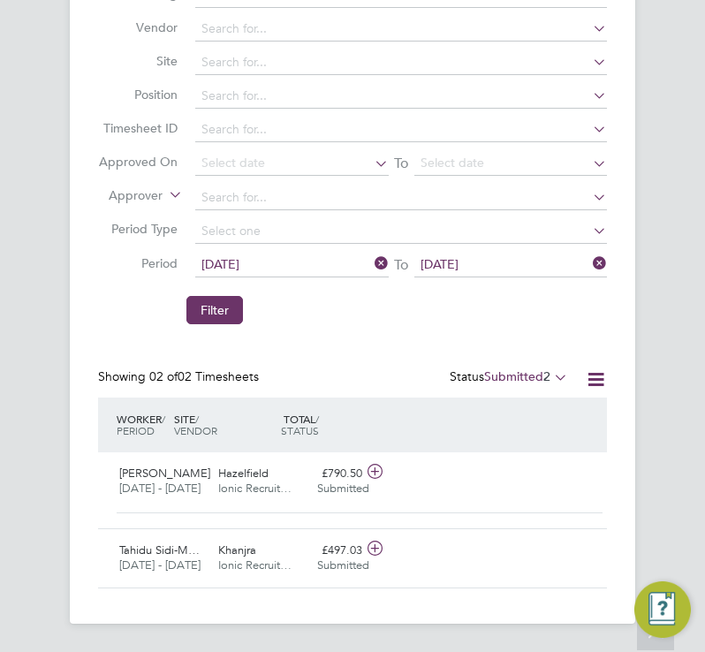
scroll to position [203, 0]
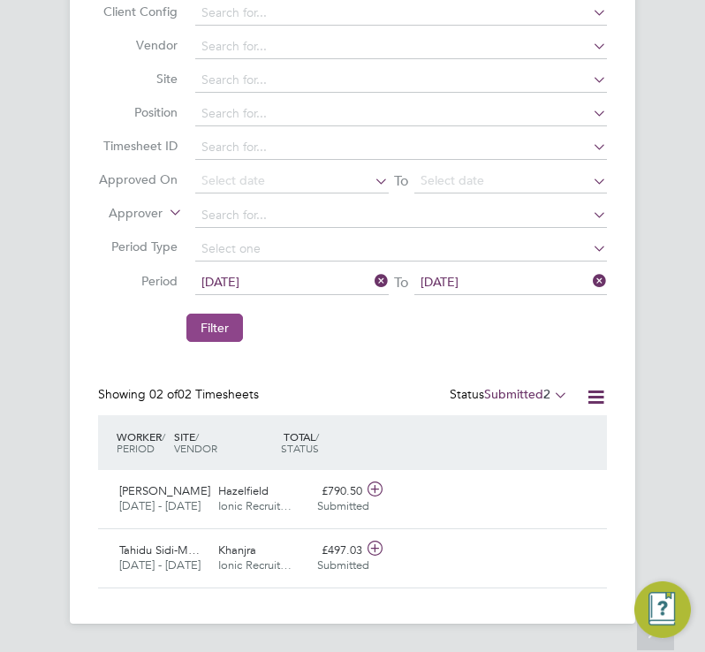
click at [223, 314] on button "Filter" at bounding box center [214, 328] width 57 height 28
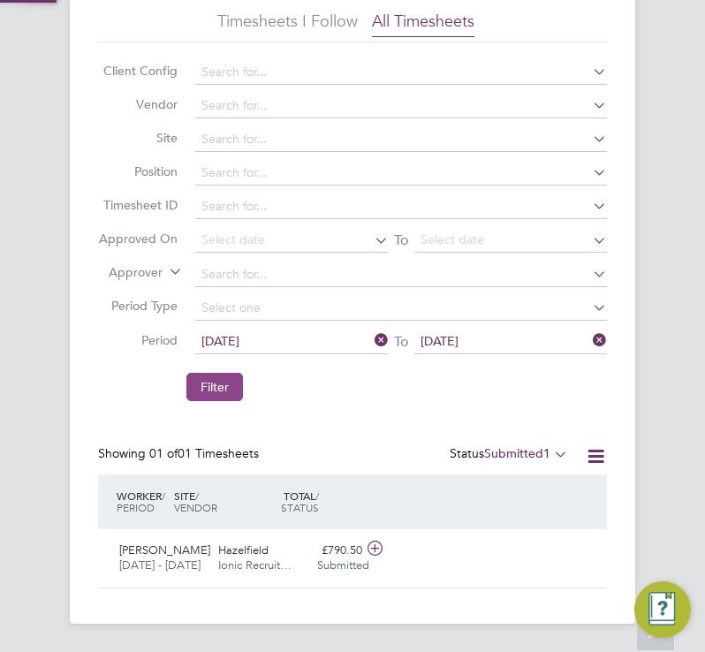
scroll to position [45, 100]
click at [527, 445] on label "Submitted 1" at bounding box center [526, 453] width 84 height 16
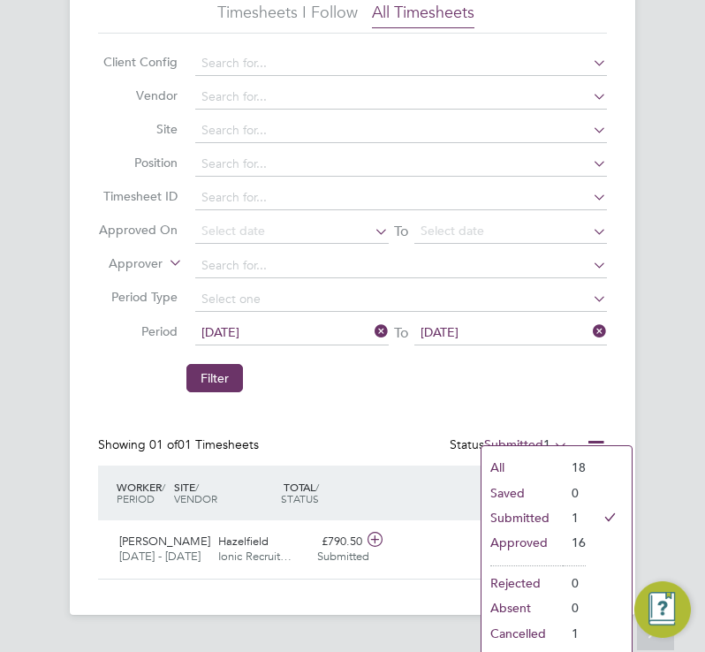
click at [521, 543] on li "Approved" at bounding box center [522, 542] width 81 height 25
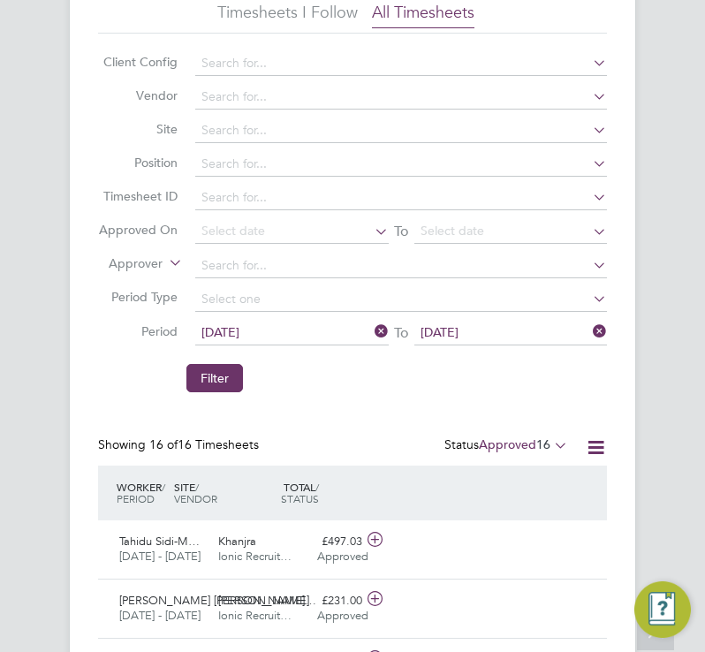
scroll to position [59, 100]
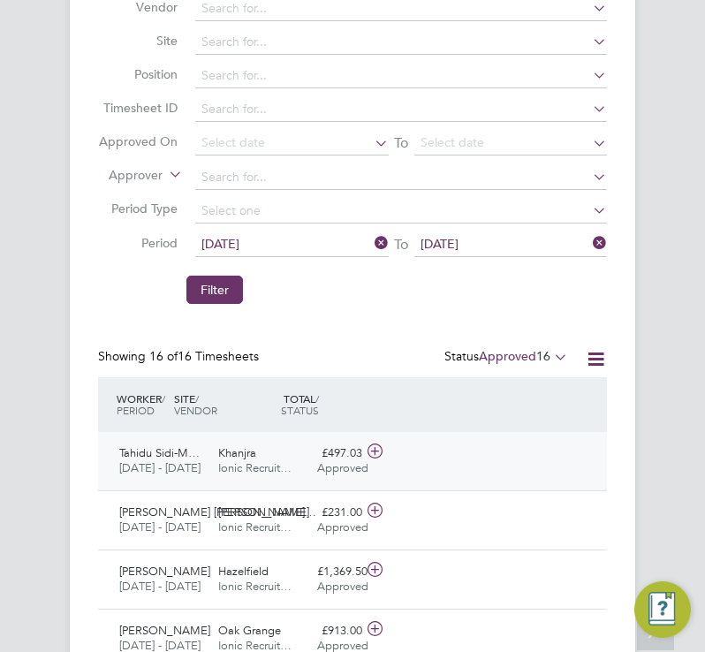
click at [213, 459] on div "Khanjra Ionic Recruit…" at bounding box center [260, 461] width 99 height 44
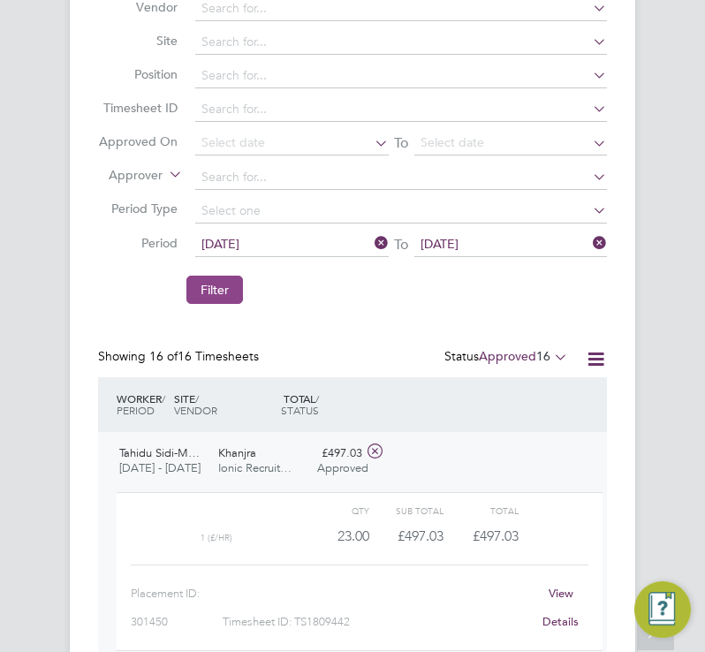
click at [216, 276] on button "Filter" at bounding box center [214, 290] width 57 height 28
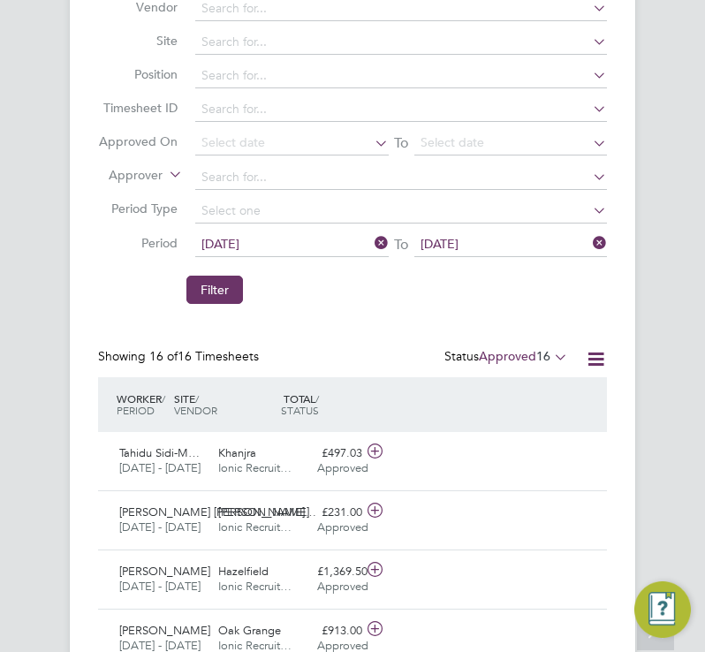
click at [540, 348] on div "Status Approved 16" at bounding box center [507, 357] width 127 height 19
click at [536, 349] on span "16" at bounding box center [543, 356] width 14 height 16
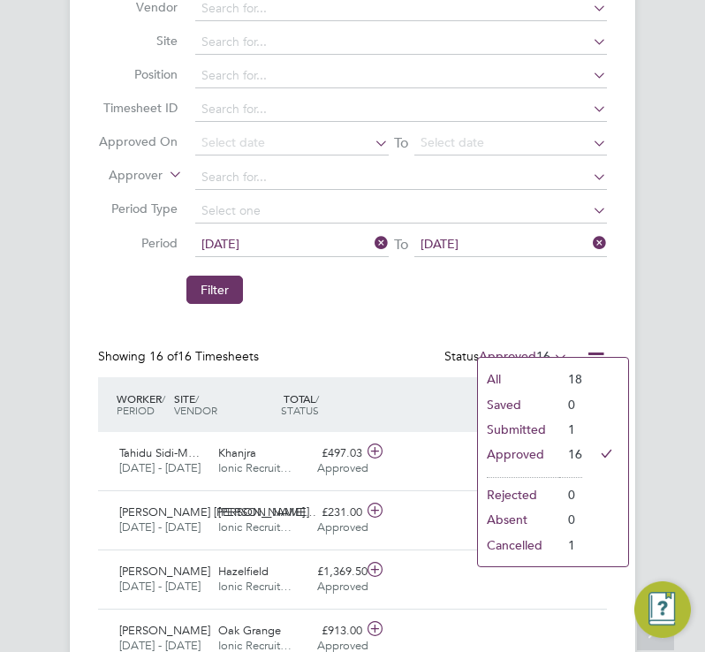
click at [527, 431] on li "Submitted" at bounding box center [518, 429] width 81 height 25
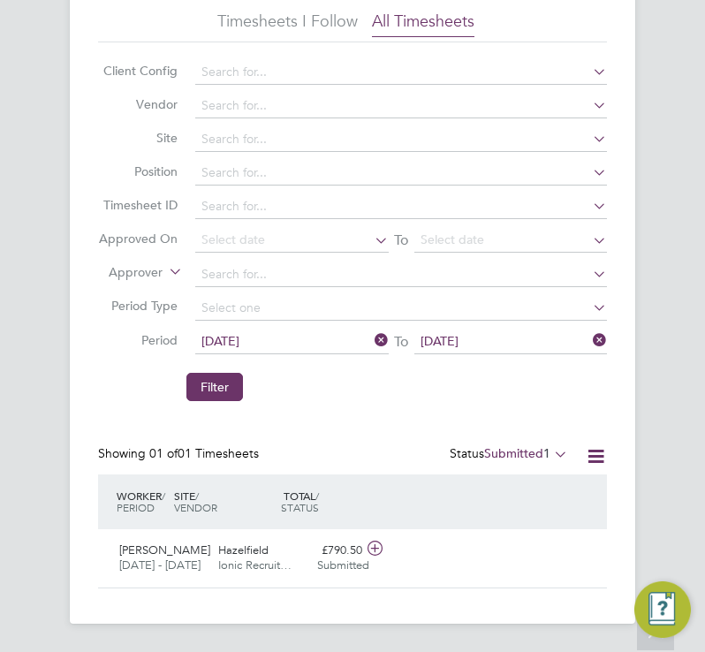
click at [183, 380] on li "Filter" at bounding box center [352, 378] width 509 height 46
click at [206, 375] on button "Filter" at bounding box center [214, 387] width 57 height 28
click at [207, 373] on button "Filter" at bounding box center [214, 387] width 57 height 28
click at [226, 376] on button "Filter" at bounding box center [214, 387] width 57 height 28
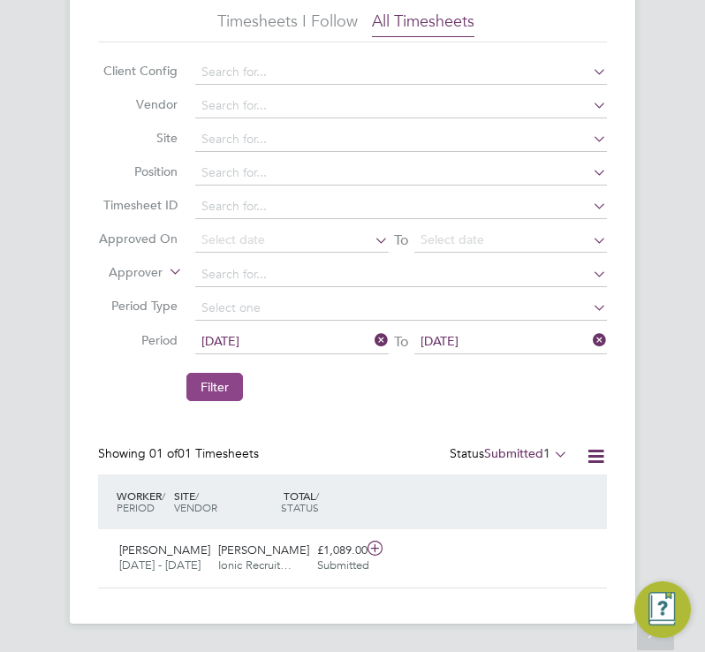
click at [226, 376] on button "Filter" at bounding box center [214, 387] width 57 height 28
click at [230, 373] on button "Filter" at bounding box center [214, 387] width 57 height 28
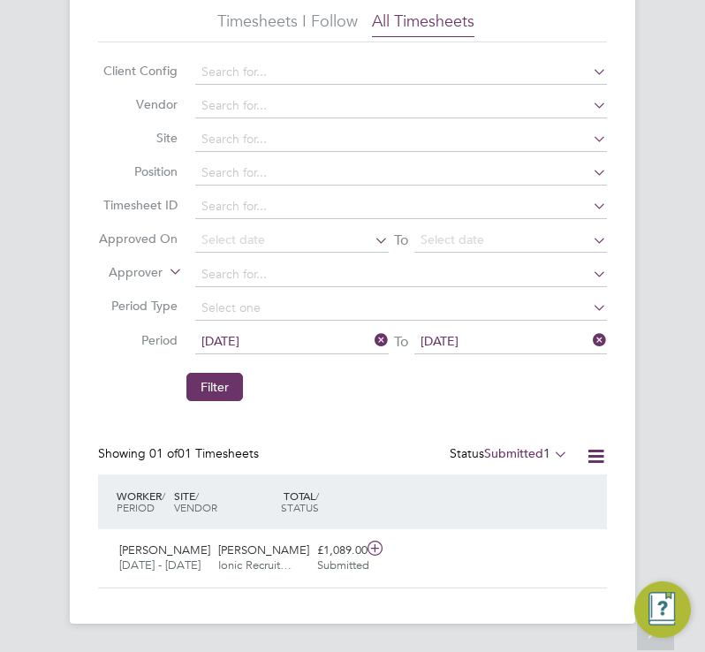
click at [536, 445] on label "Submitted 1" at bounding box center [526, 453] width 84 height 16
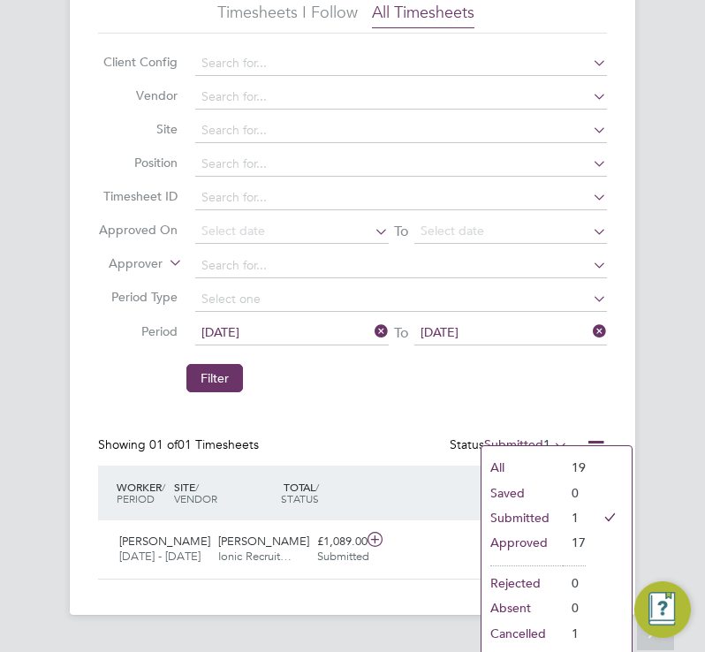
click at [327, 375] on li "Filter" at bounding box center [352, 369] width 509 height 46
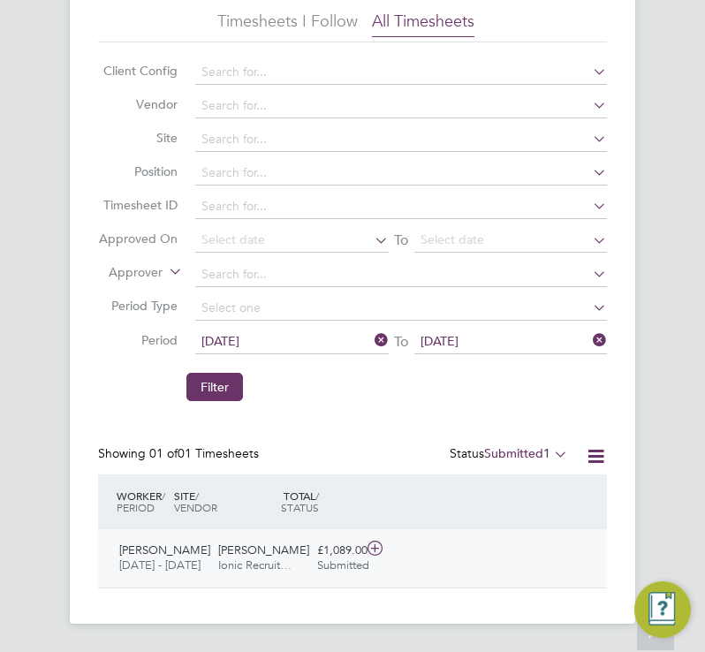
click at [254, 557] on span "Ionic Recruit…" at bounding box center [254, 564] width 73 height 15
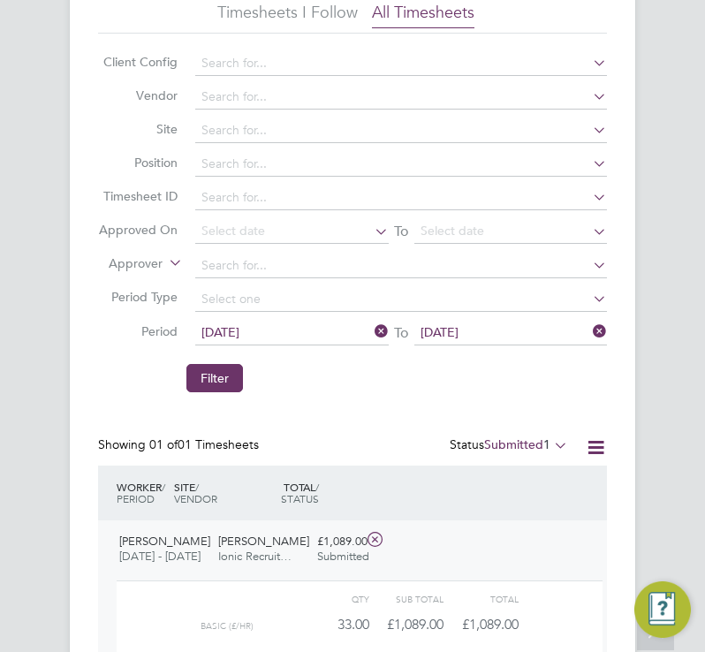
scroll to position [323, 0]
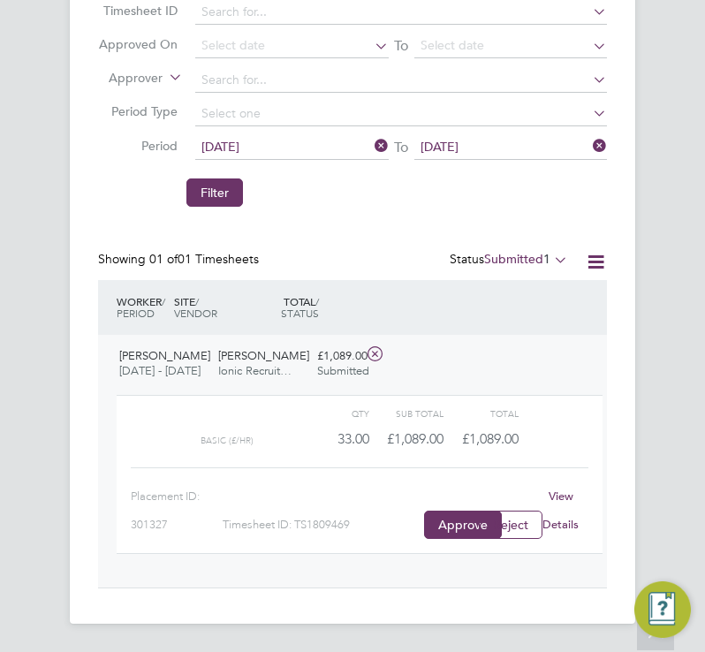
click at [543, 251] on span "1" at bounding box center [546, 259] width 7 height 16
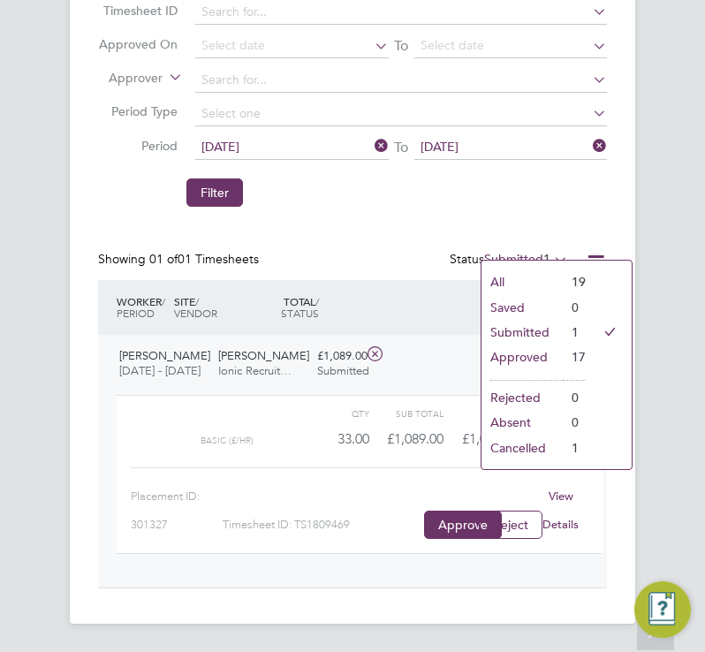
click at [535, 349] on li "Approved" at bounding box center [522, 357] width 81 height 25
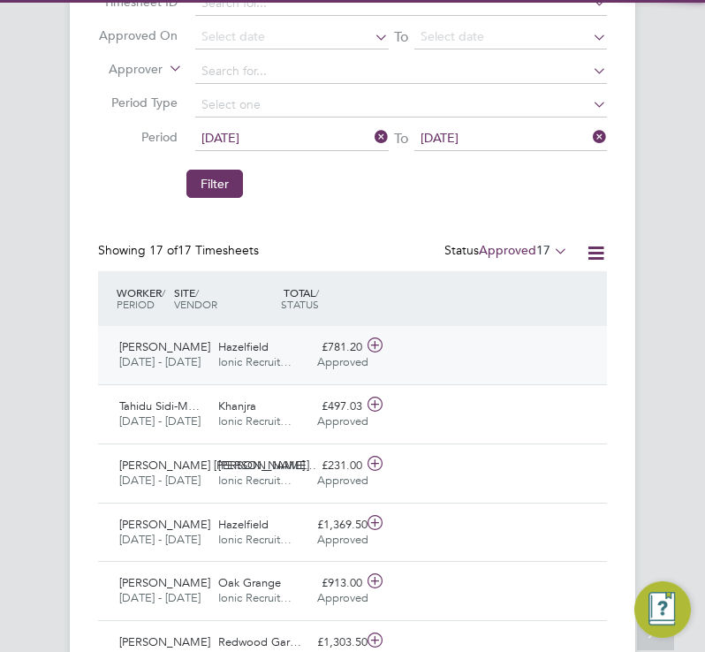
scroll to position [9, 9]
click at [177, 360] on span "[DATE] - [DATE]" at bounding box center [159, 361] width 81 height 15
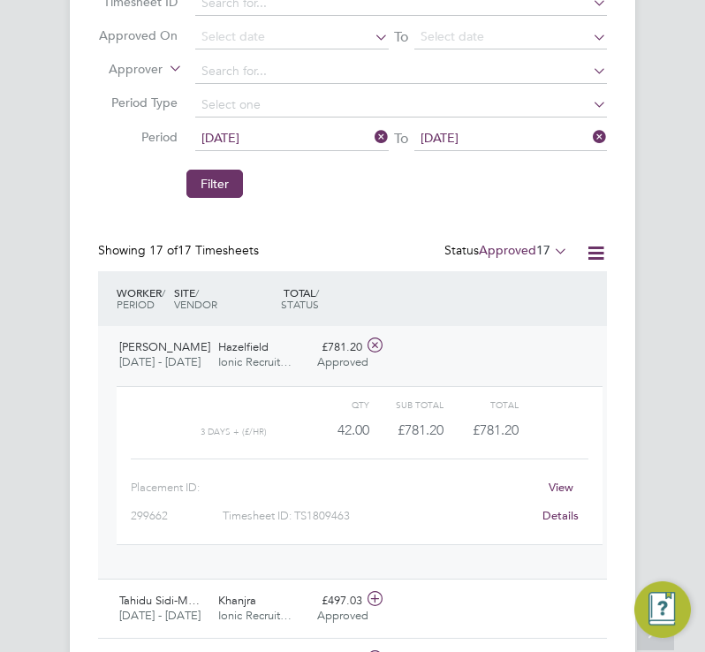
click at [275, 343] on div "Hazelfield Ionic Recruit…" at bounding box center [260, 355] width 99 height 44
